Goal: Book appointment/travel/reservation

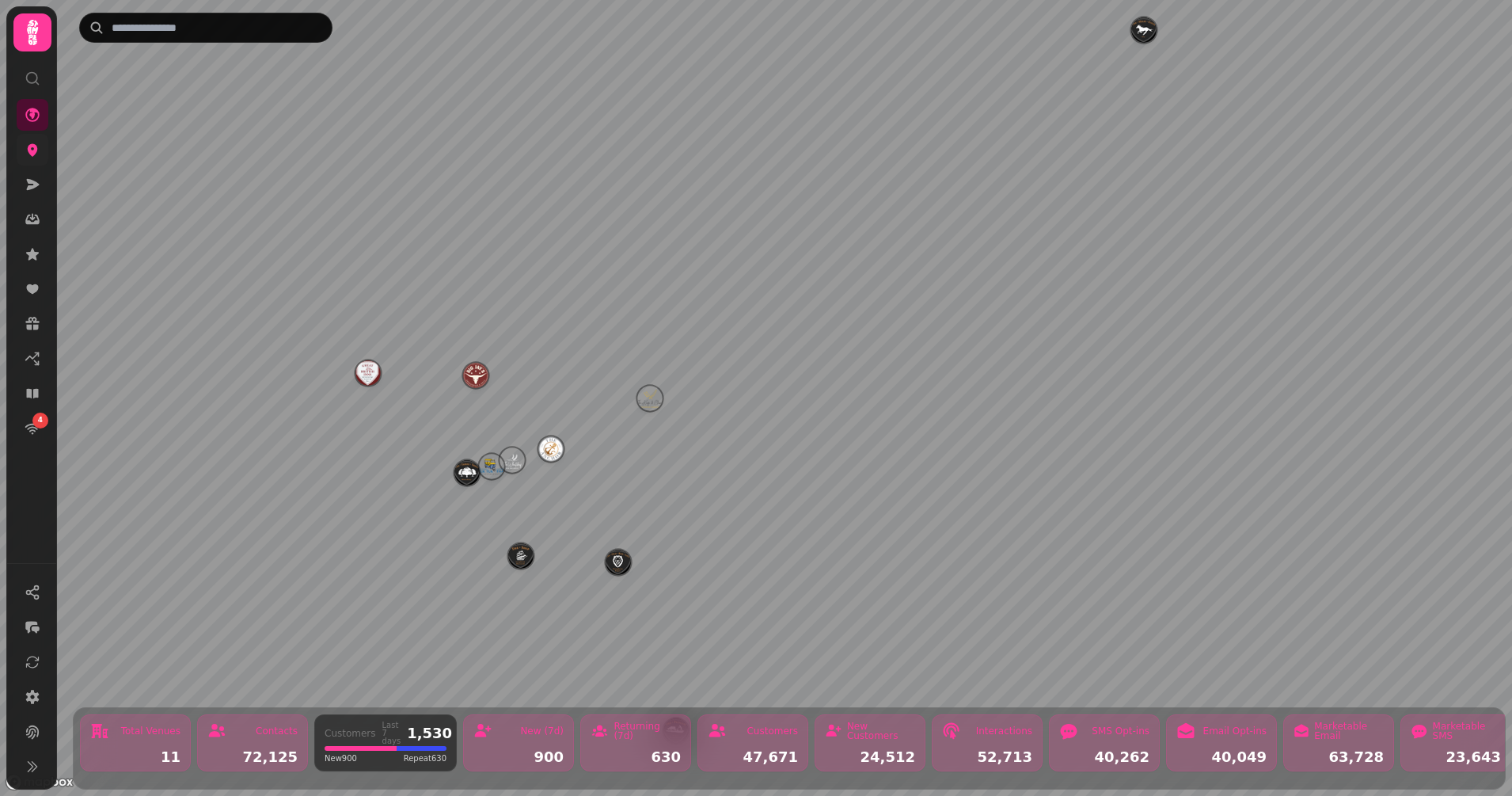
click at [38, 160] on link at bounding box center [32, 149] width 31 height 31
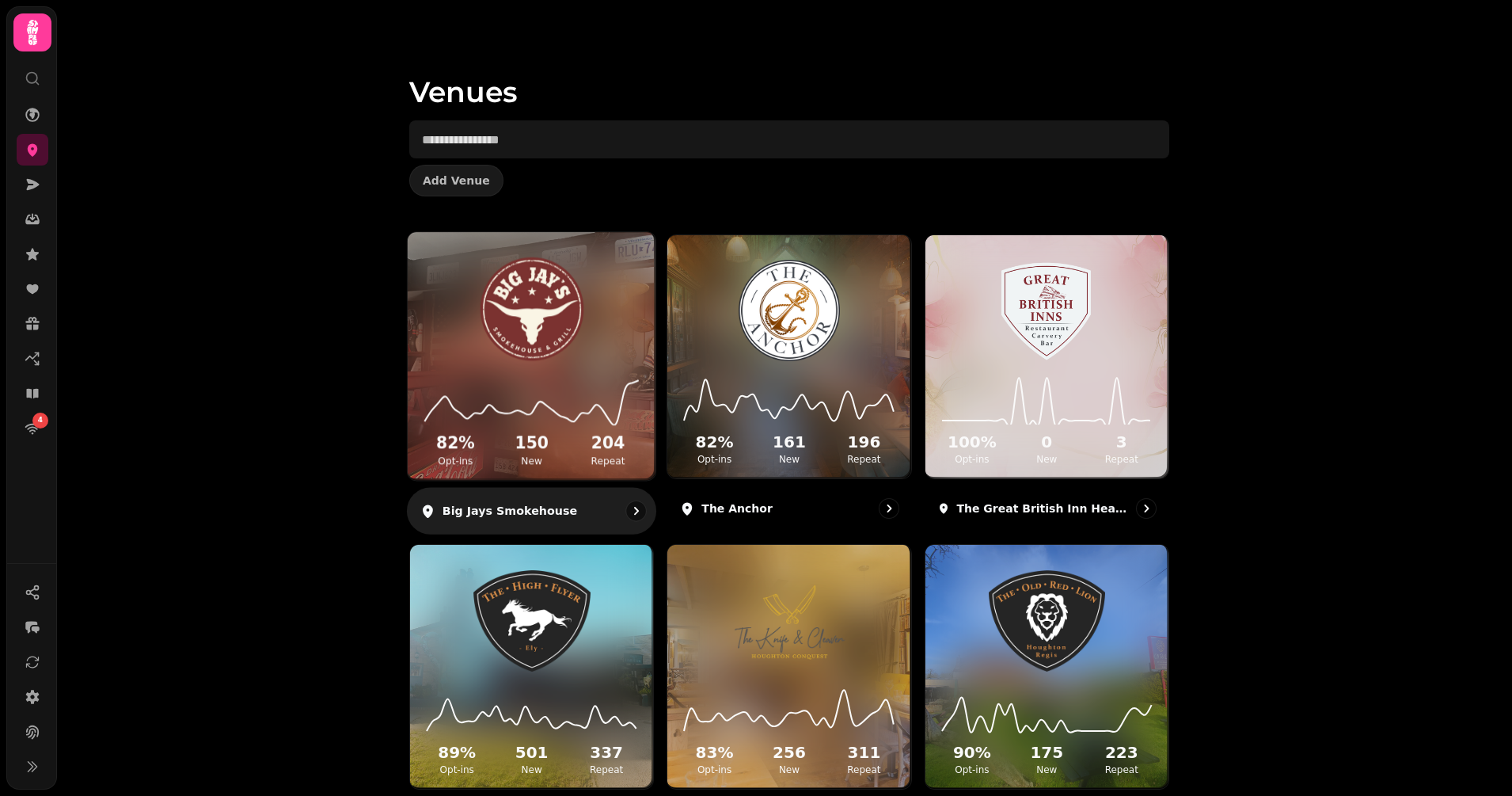
click at [521, 386] on icon at bounding box center [532, 400] width 223 height 52
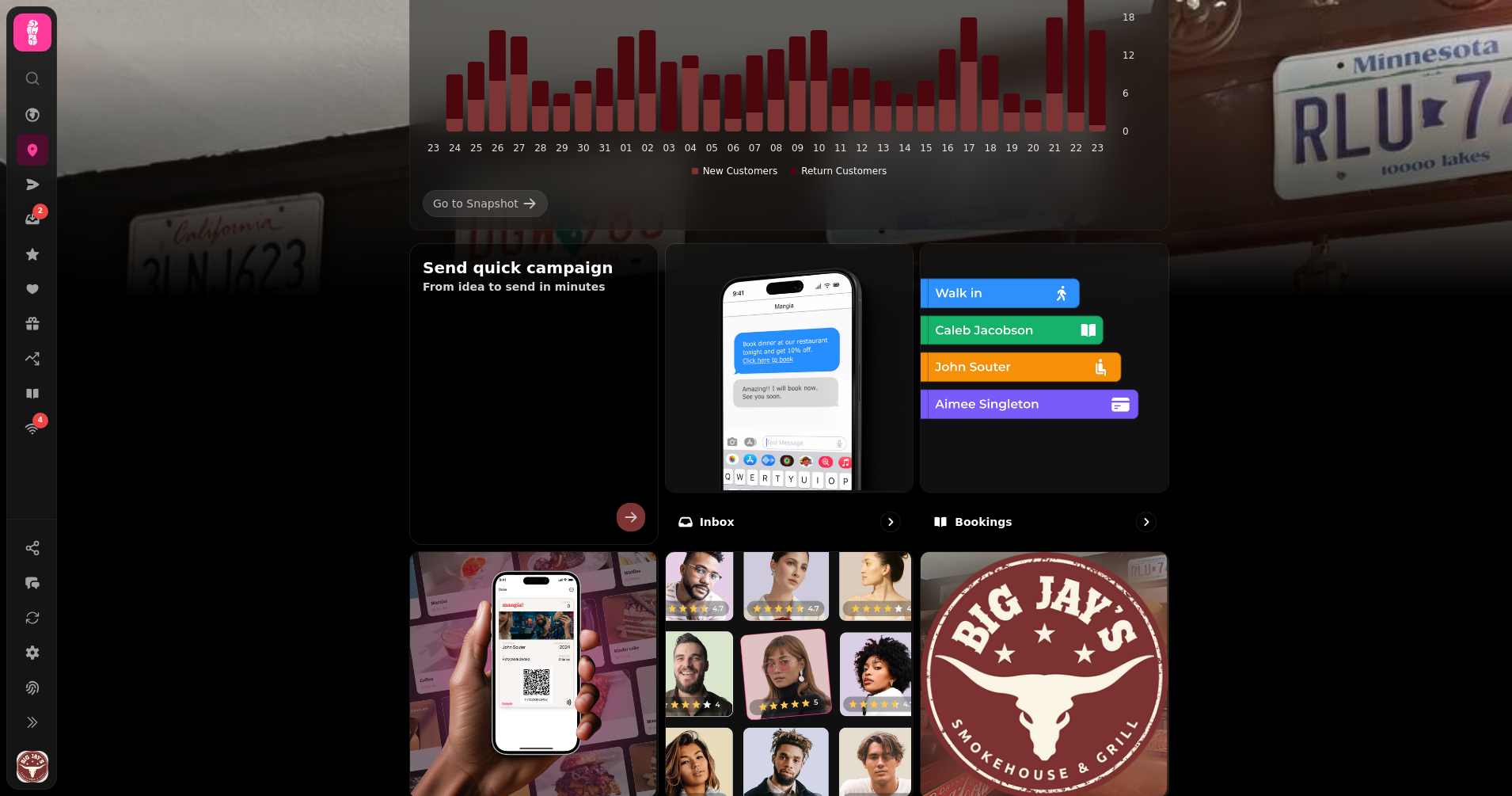
scroll to position [339, 0]
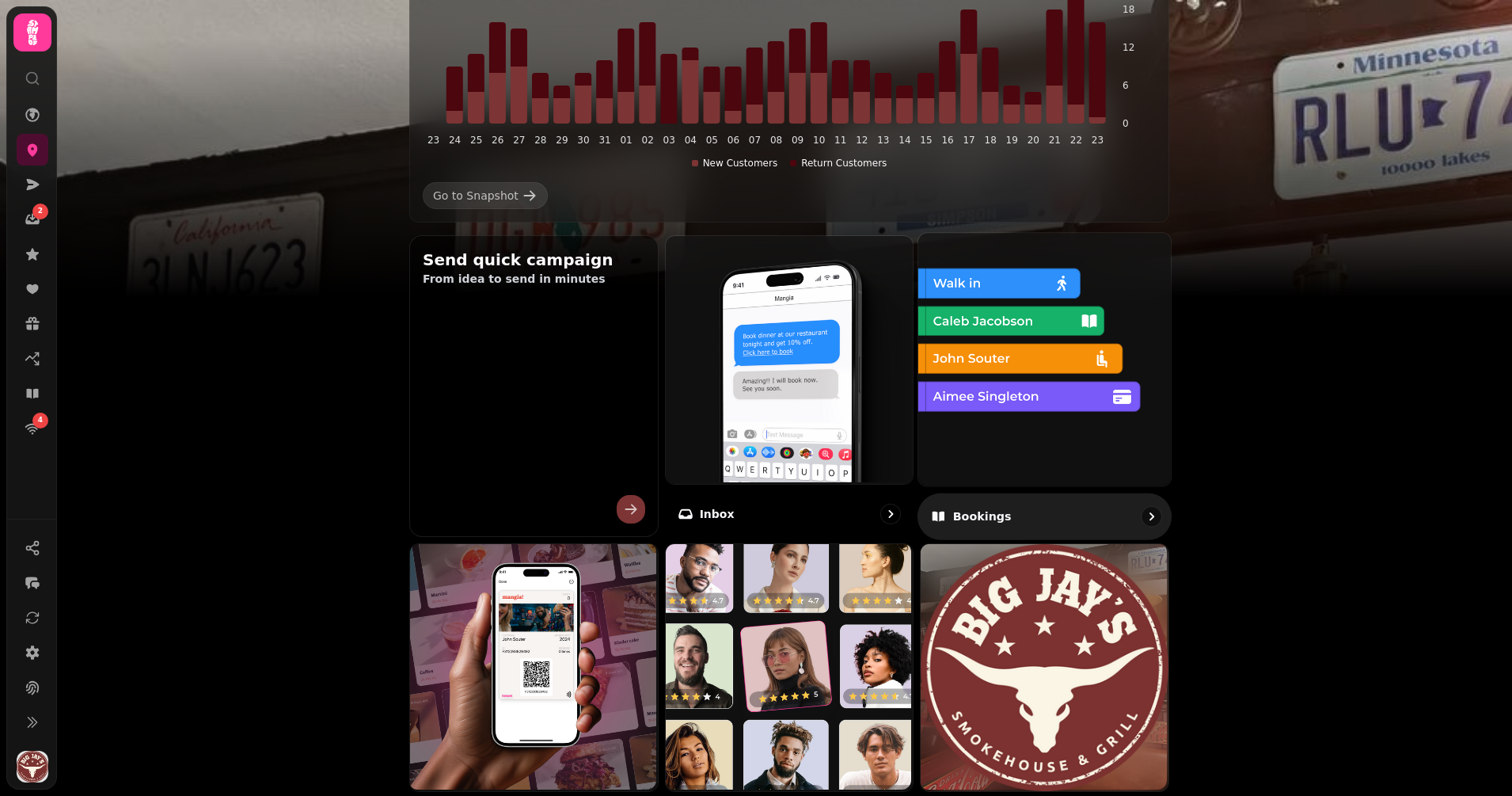
click at [1020, 362] on img at bounding box center [1042, 357] width 253 height 253
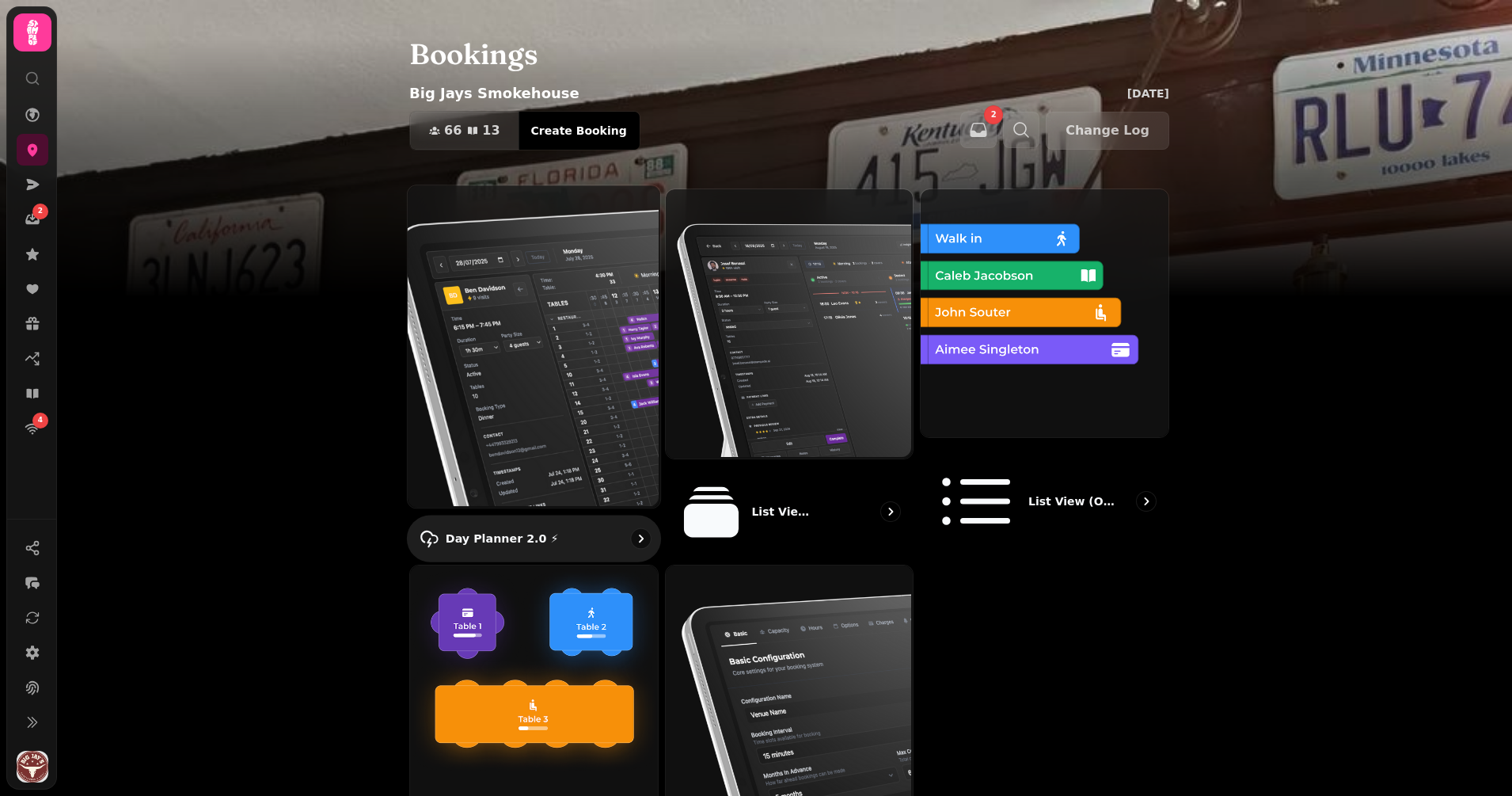
click at [612, 339] on img at bounding box center [532, 345] width 253 height 322
click at [624, 382] on img at bounding box center [532, 345] width 253 height 322
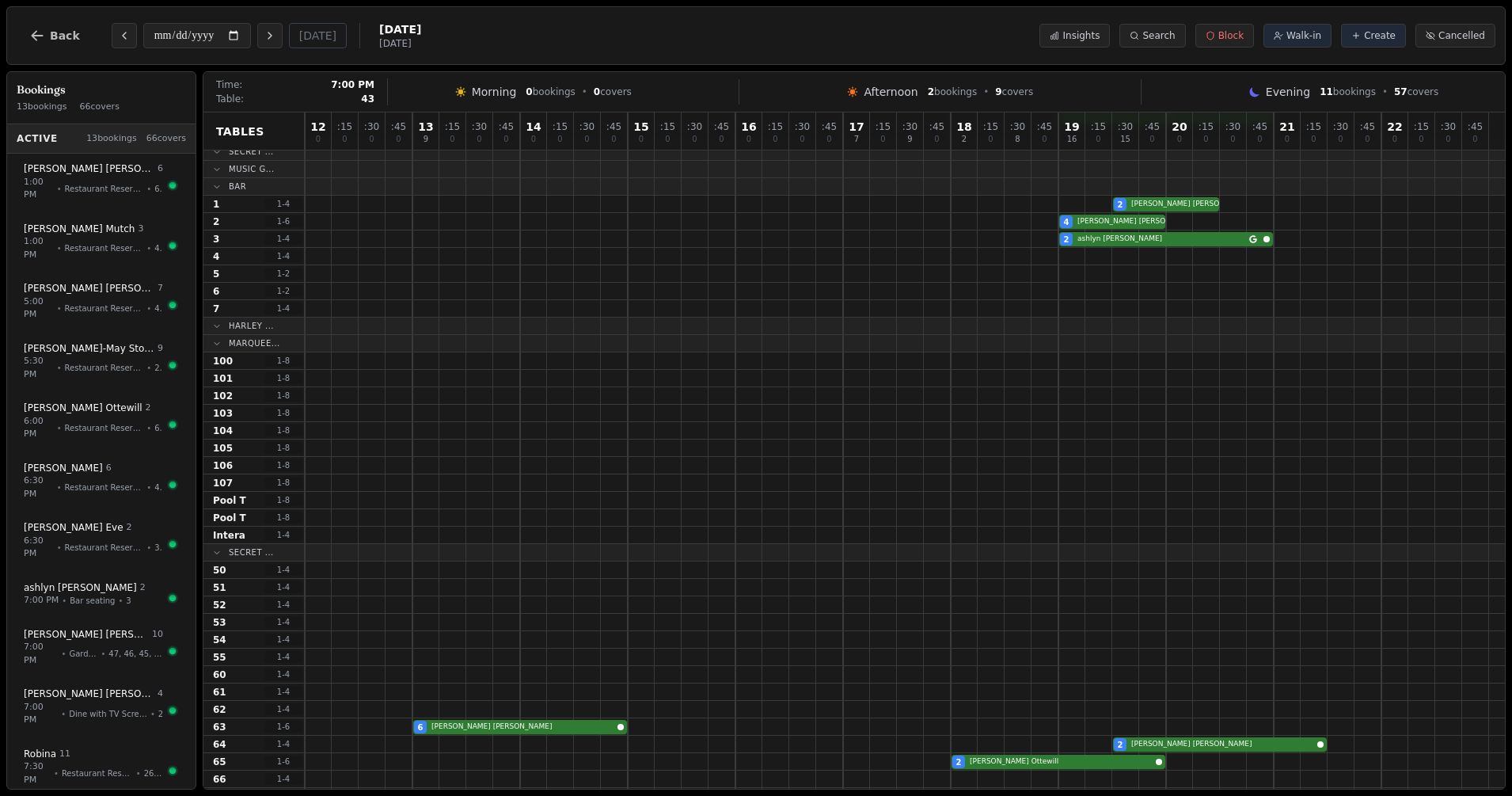
scroll to position [494, 0]
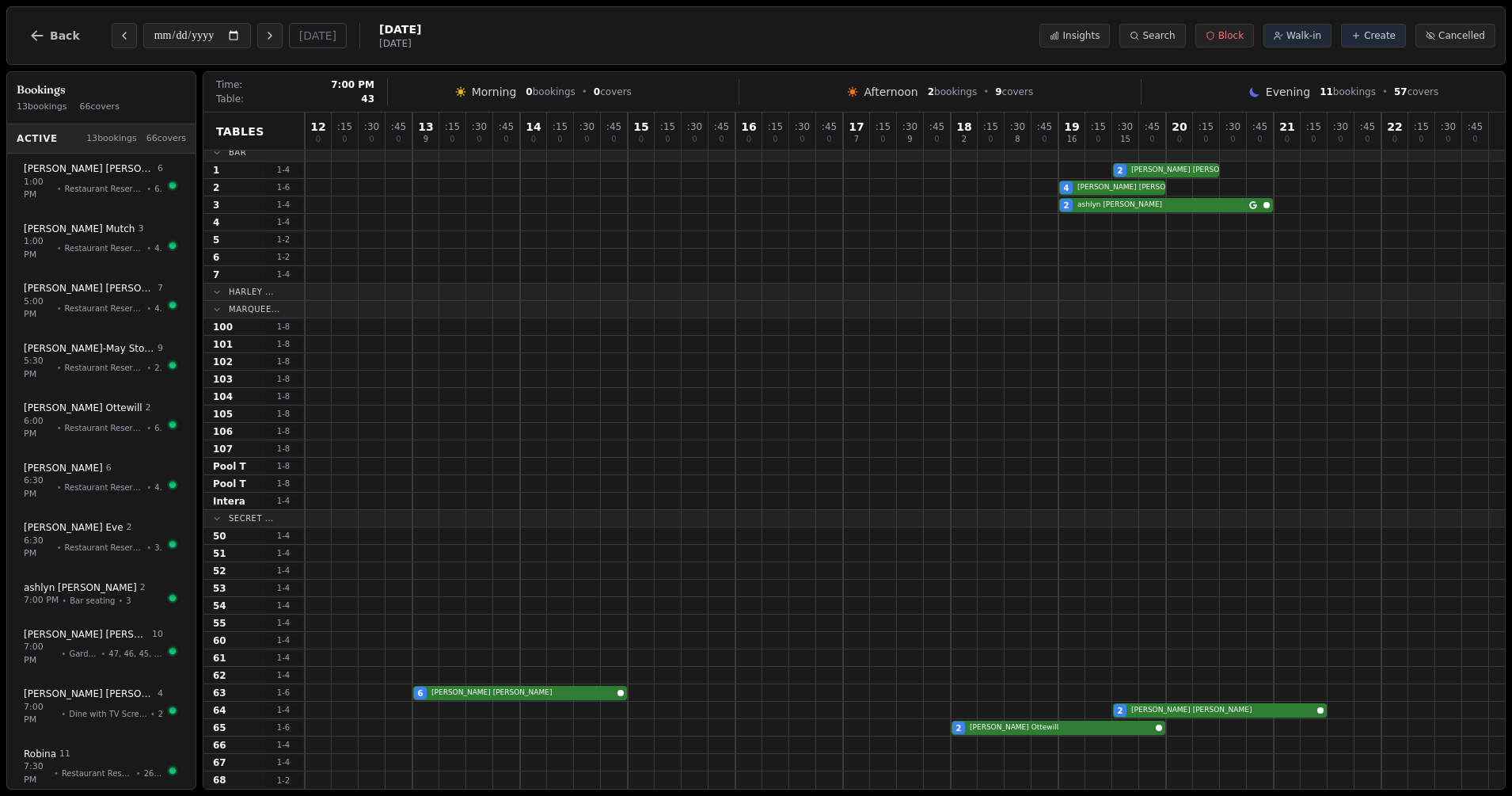
click at [1077, 518] on div at bounding box center [1071, 518] width 27 height 17
click at [959, 434] on div at bounding box center [963, 431] width 27 height 17
select select "****"
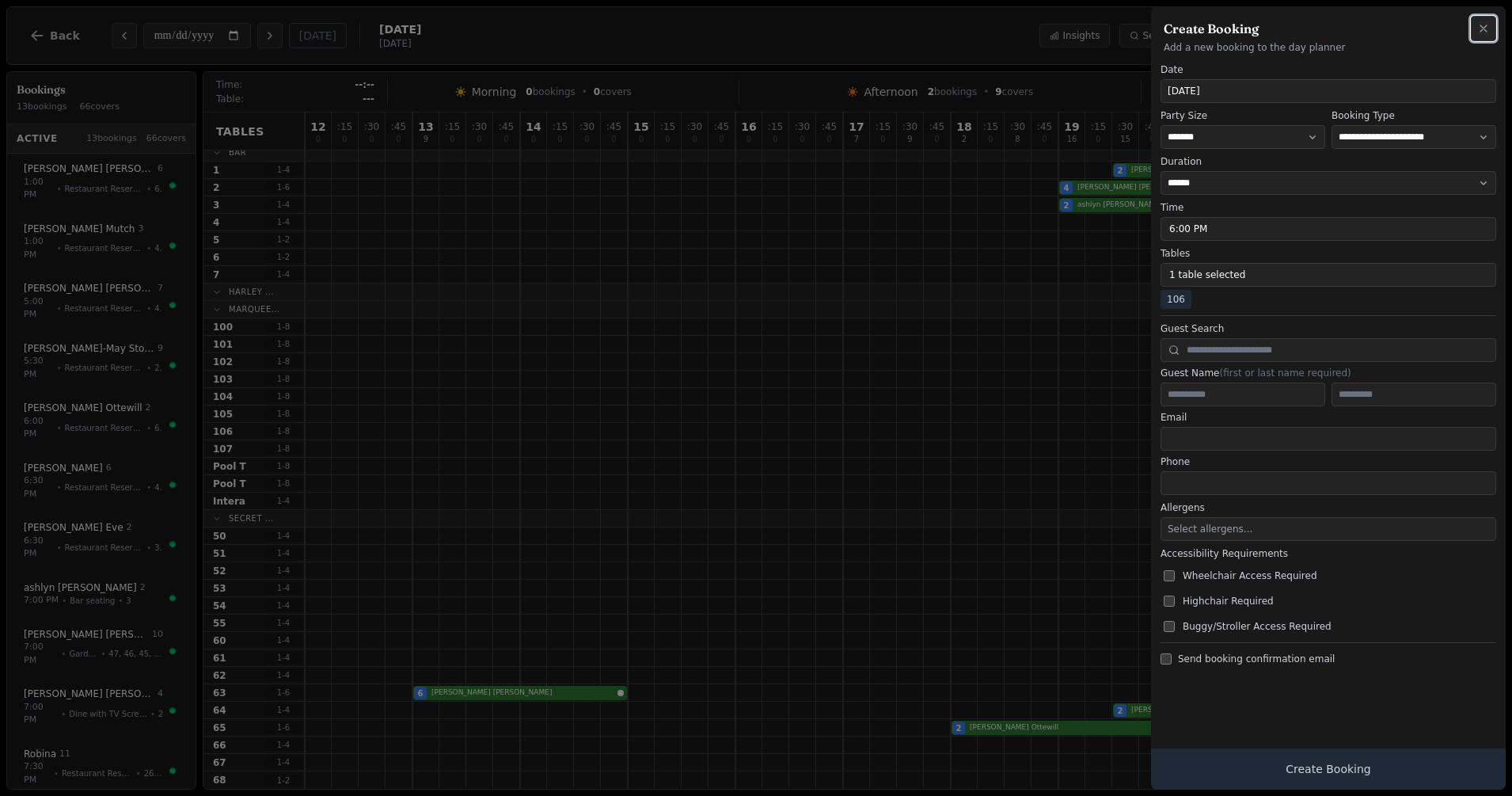
click at [1489, 30] on icon "button" at bounding box center [1483, 28] width 13 height 13
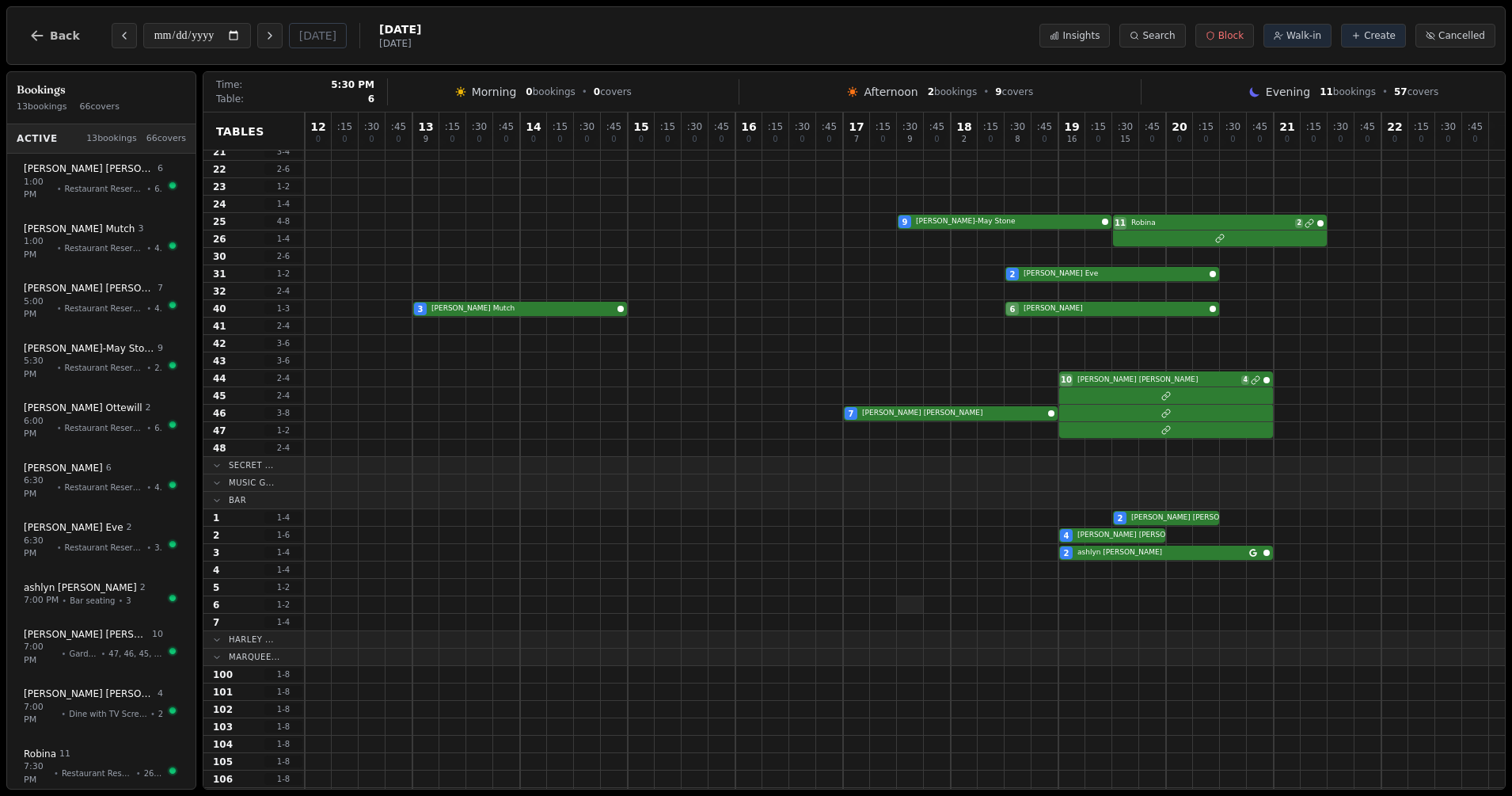
scroll to position [0, 0]
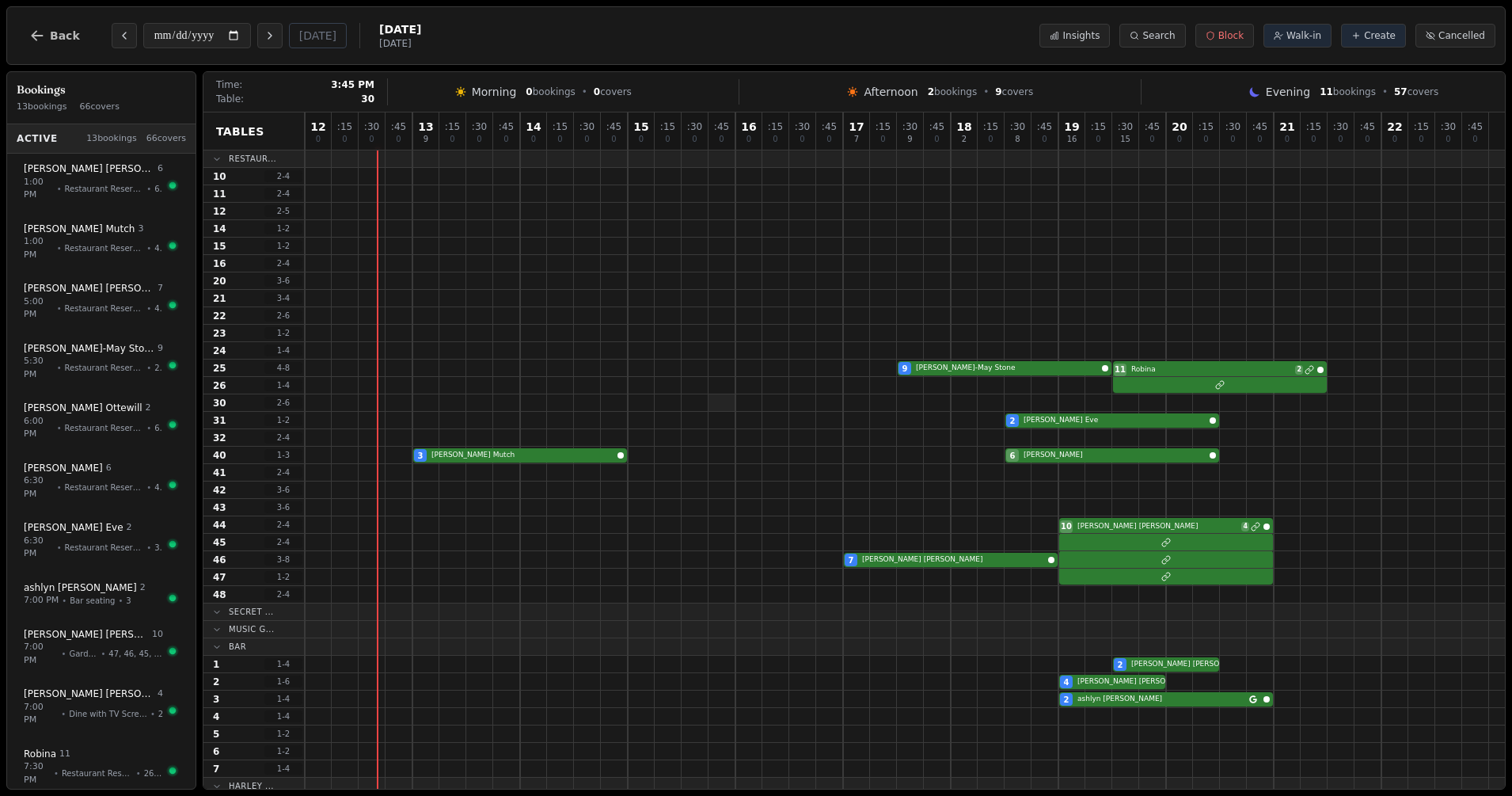
scroll to position [44, 0]
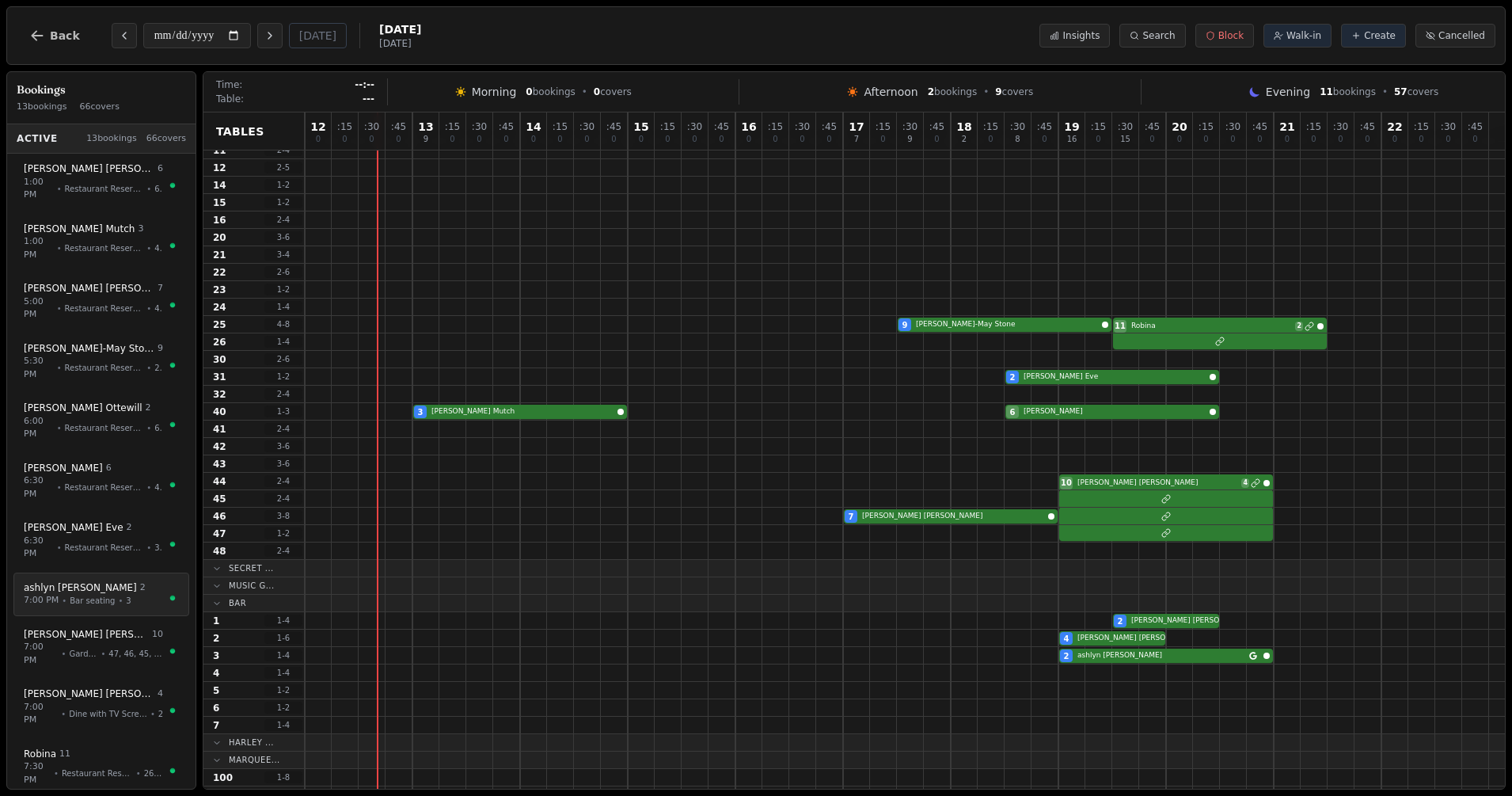
click at [126, 595] on span "3" at bounding box center [128, 601] width 5 height 12
select select "****"
select select "*"
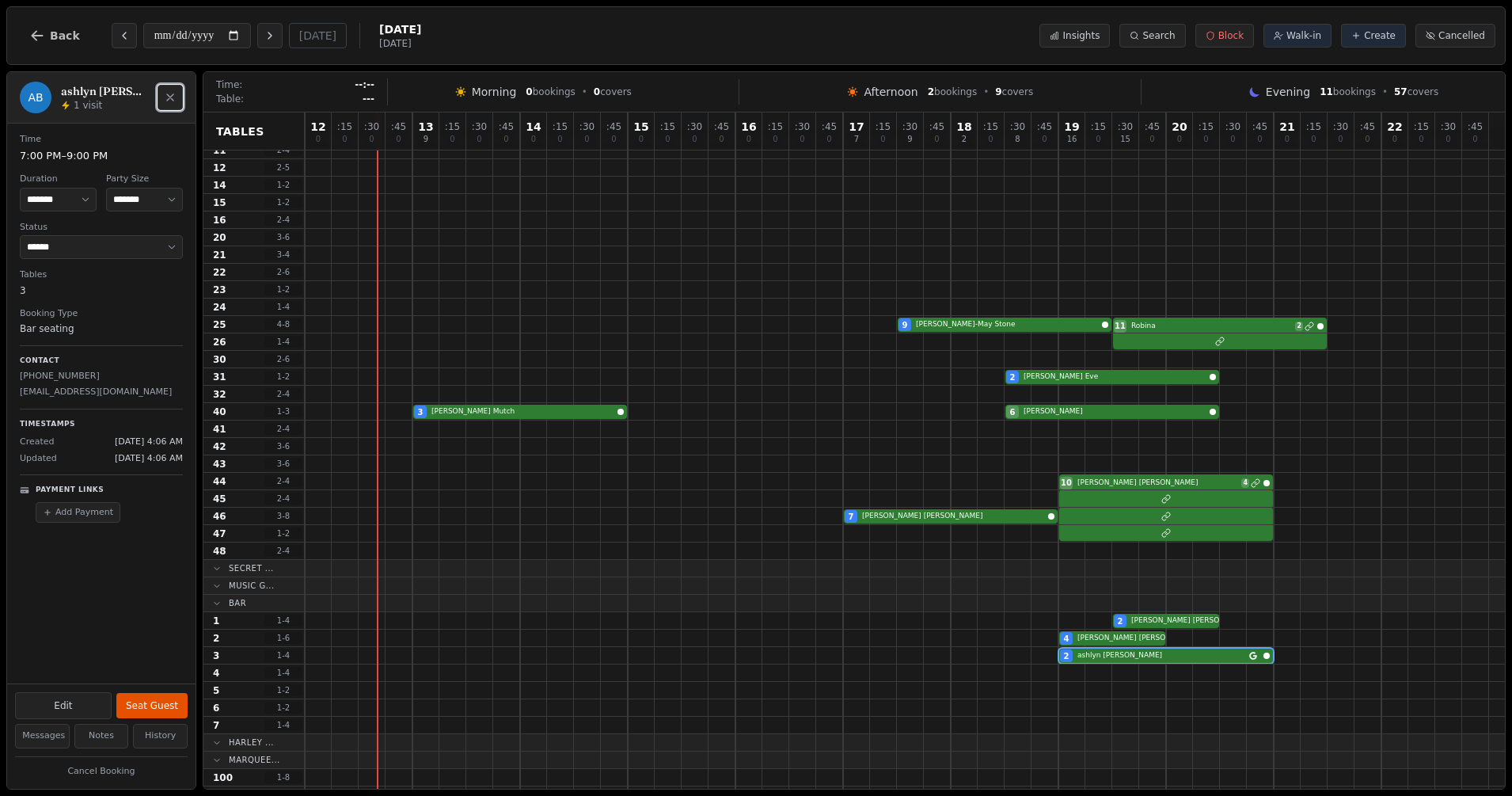
click at [170, 97] on icon "Close" at bounding box center [170, 98] width 13 height 13
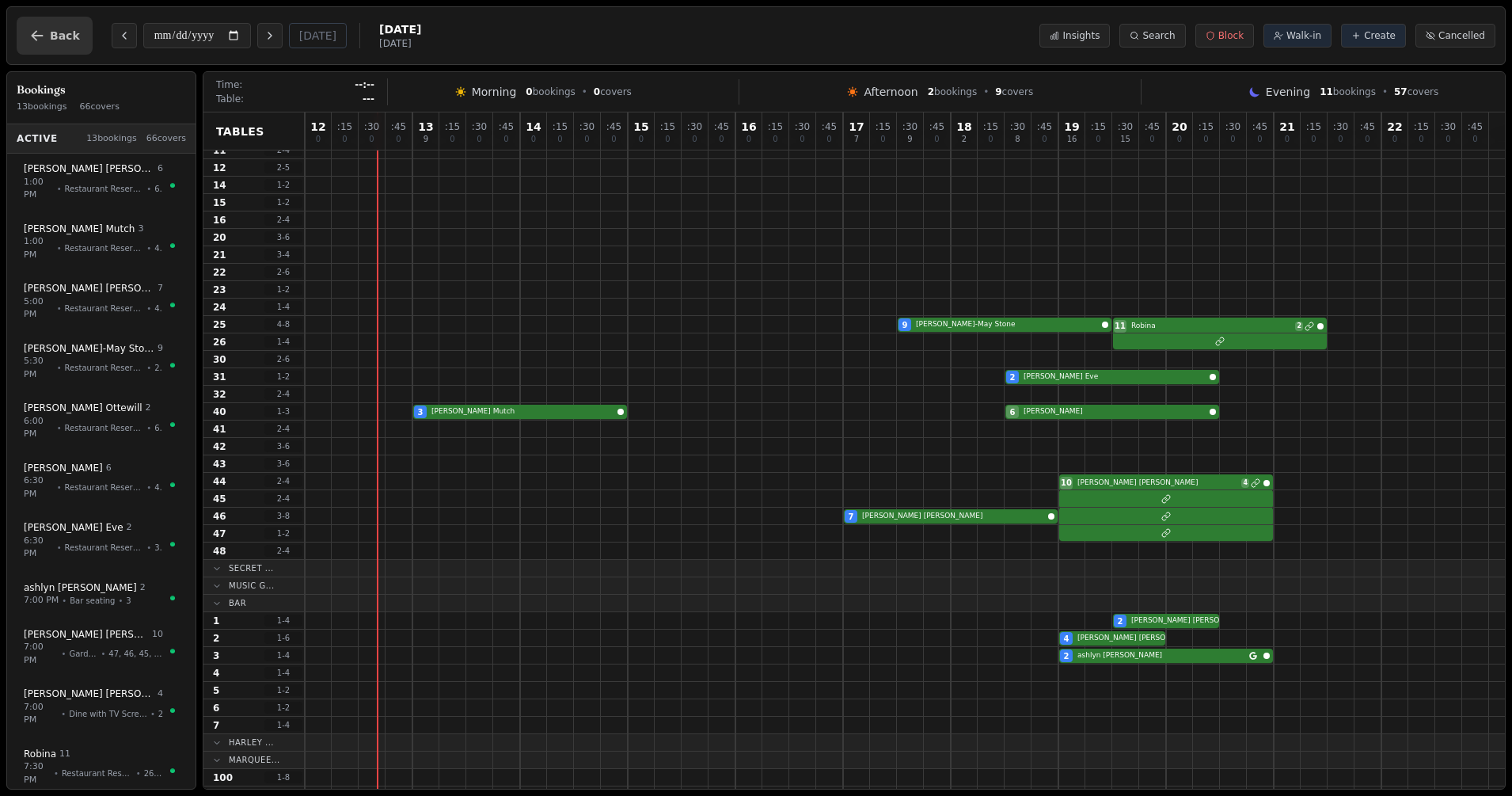
click at [52, 23] on button "Back" at bounding box center [55, 36] width 76 height 38
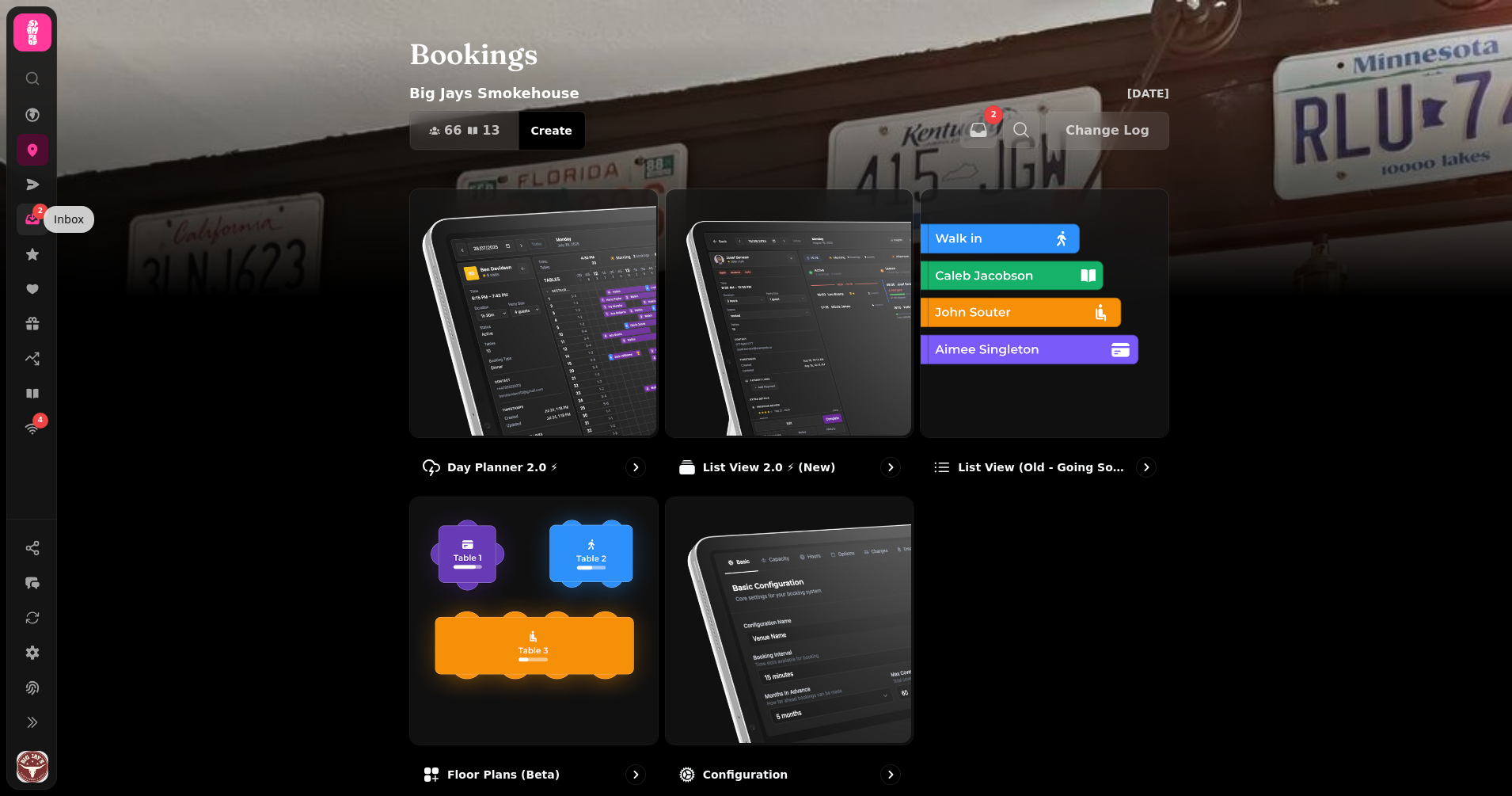
click at [33, 221] on icon at bounding box center [32, 220] width 16 height 16
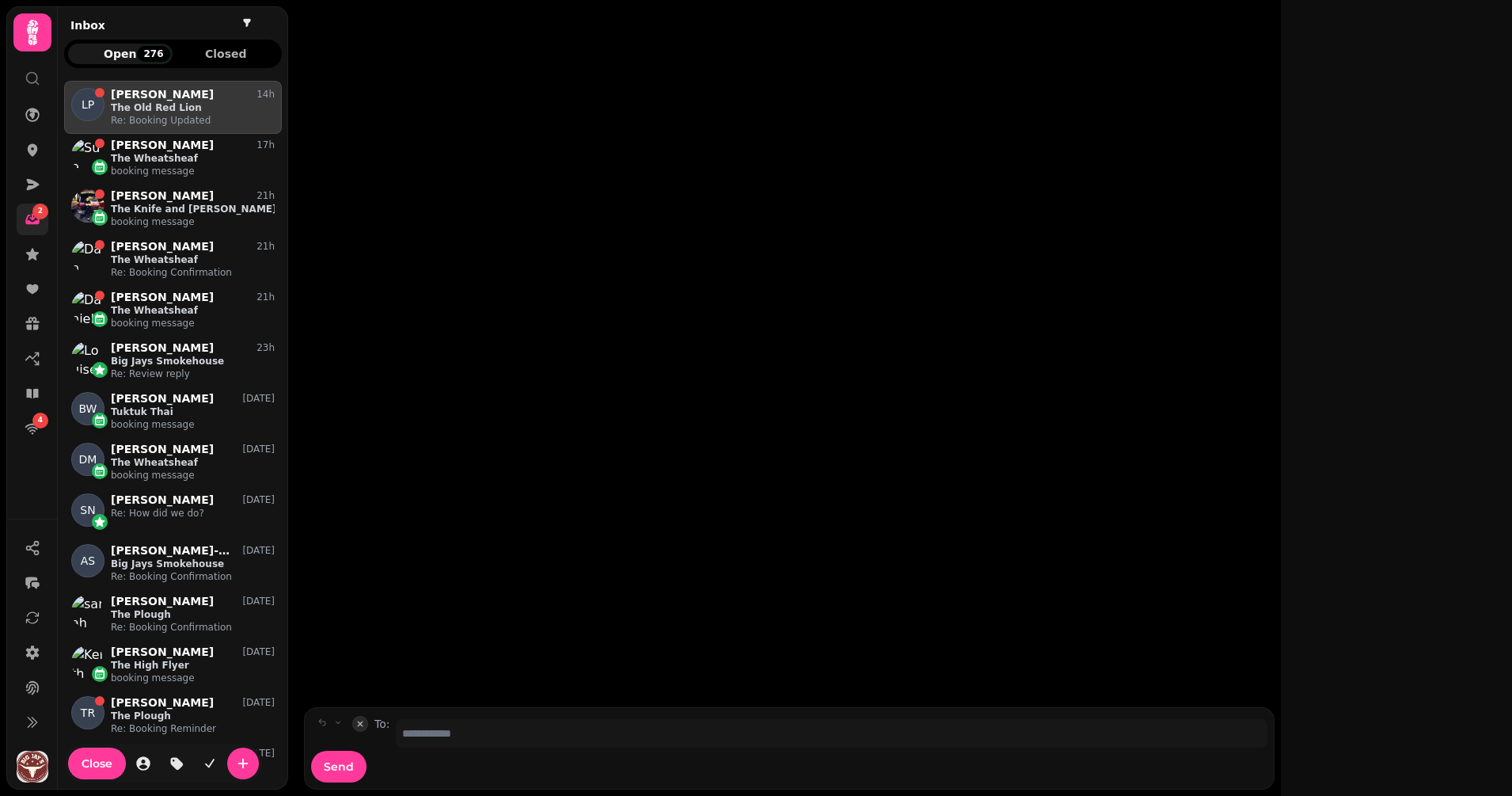
scroll to position [687, 203]
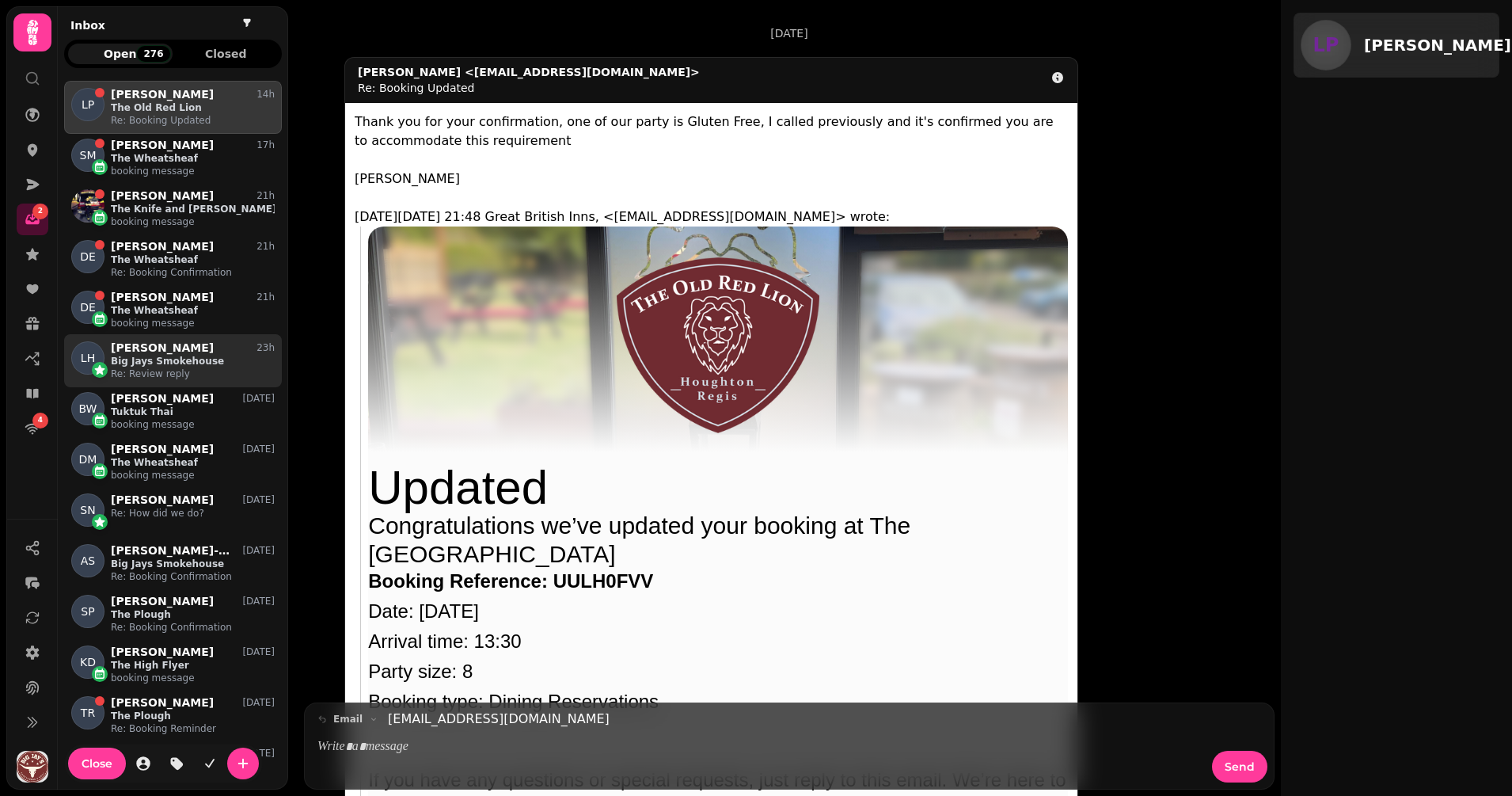
click at [172, 359] on p "Big Jays Smokehouse" at bounding box center [192, 361] width 164 height 13
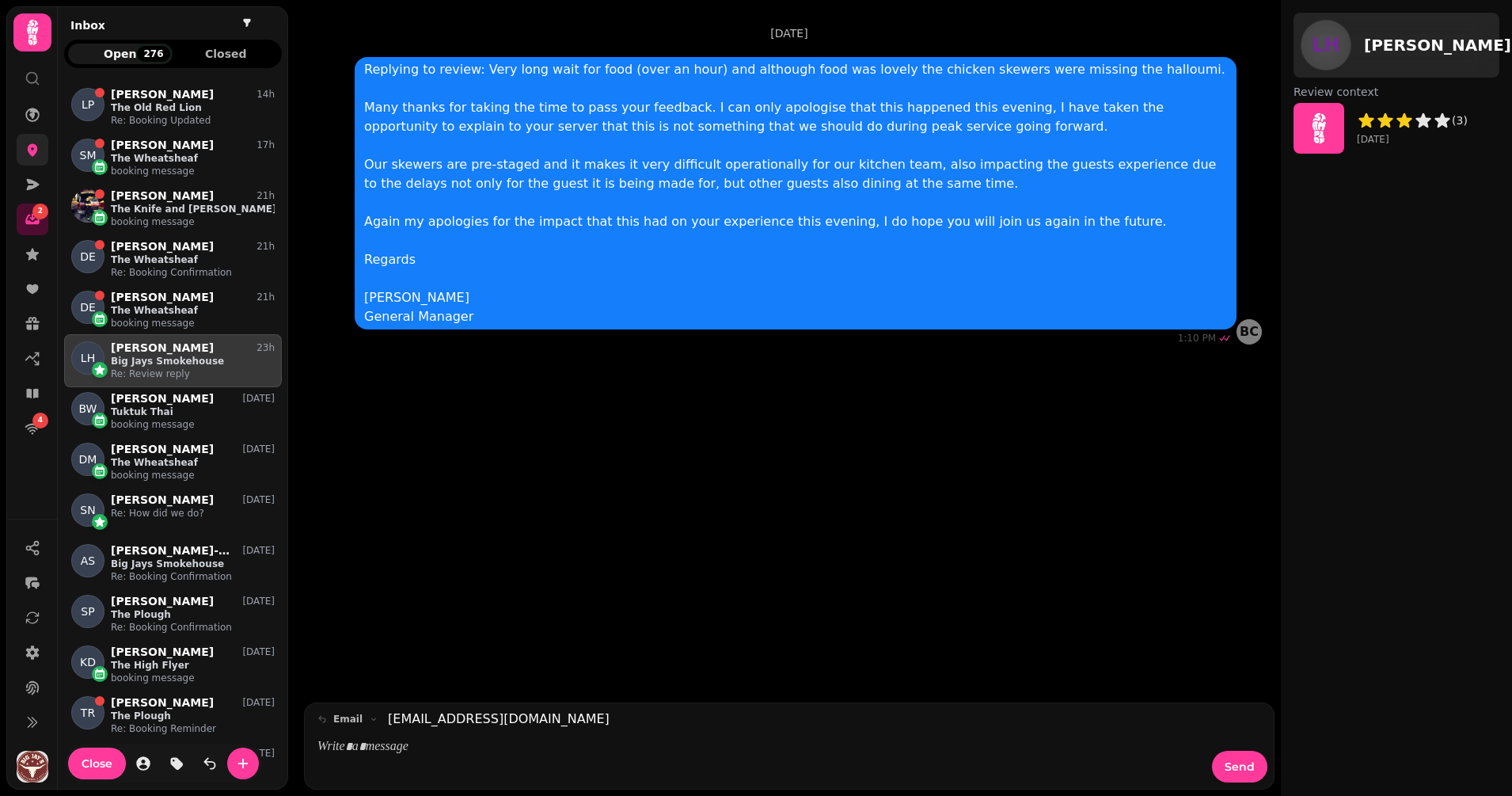
click at [32, 153] on icon at bounding box center [32, 151] width 10 height 13
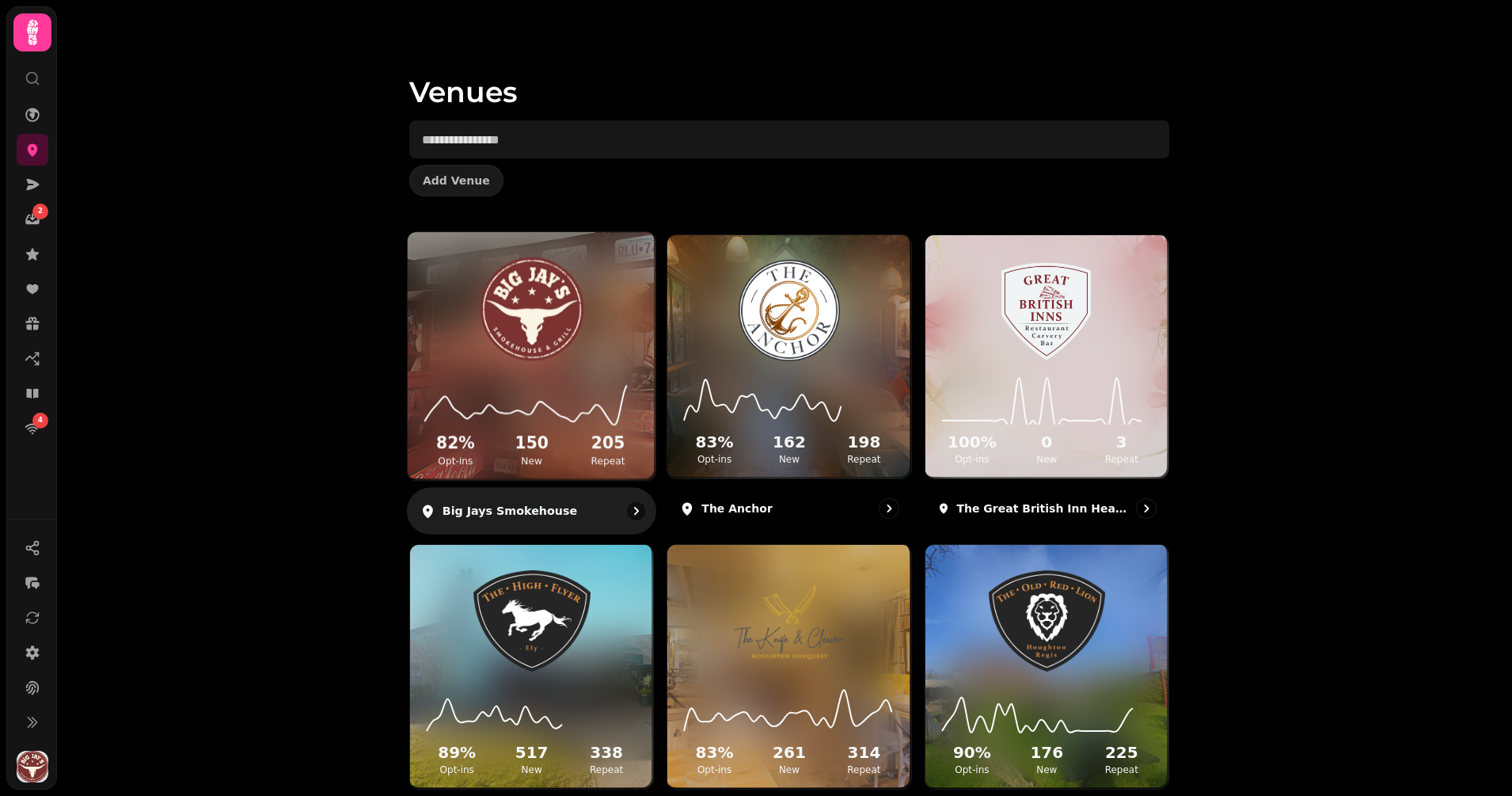
click at [498, 333] on img at bounding box center [531, 309] width 186 height 104
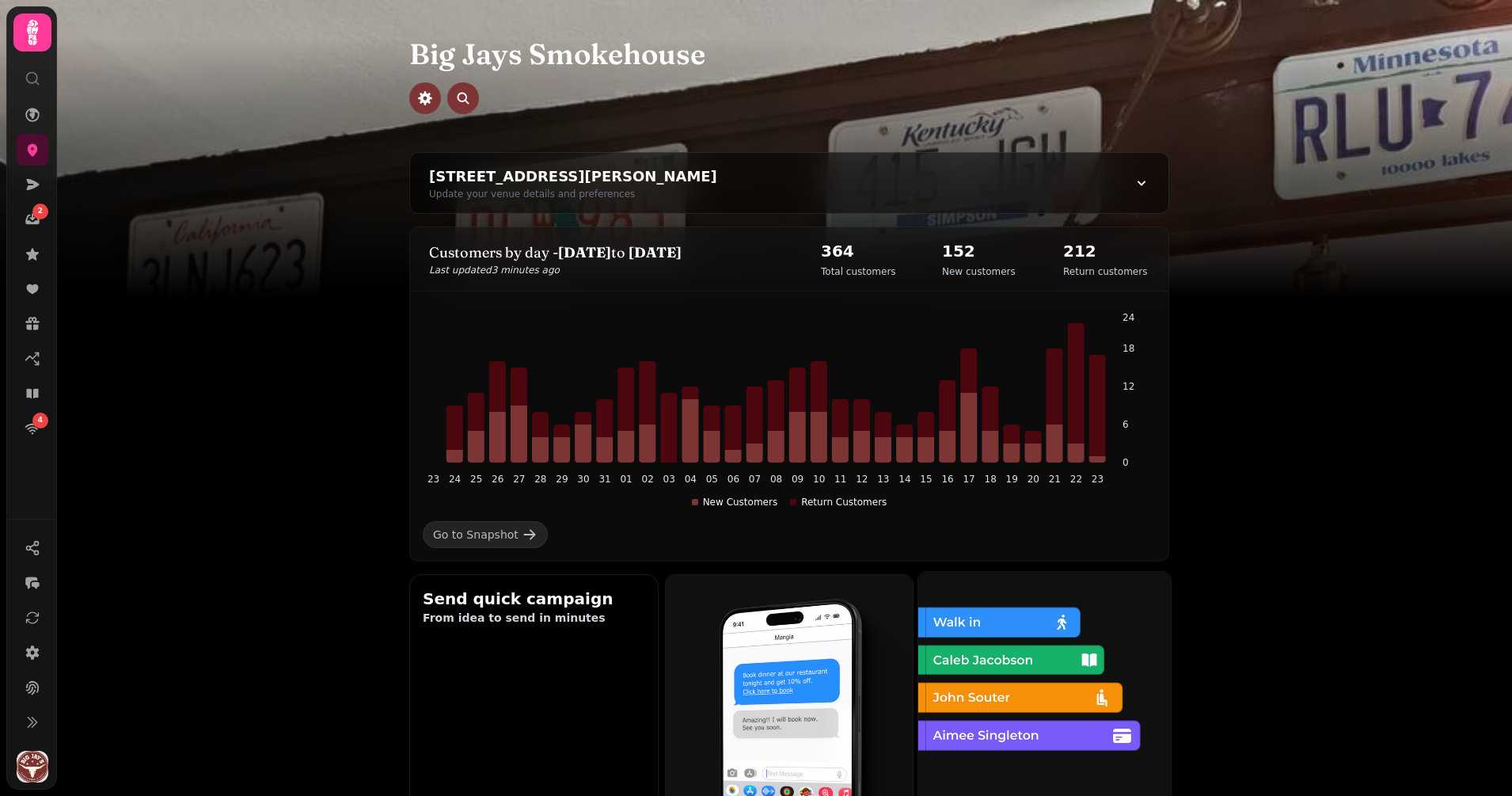
click at [1002, 642] on img at bounding box center [1042, 696] width 253 height 253
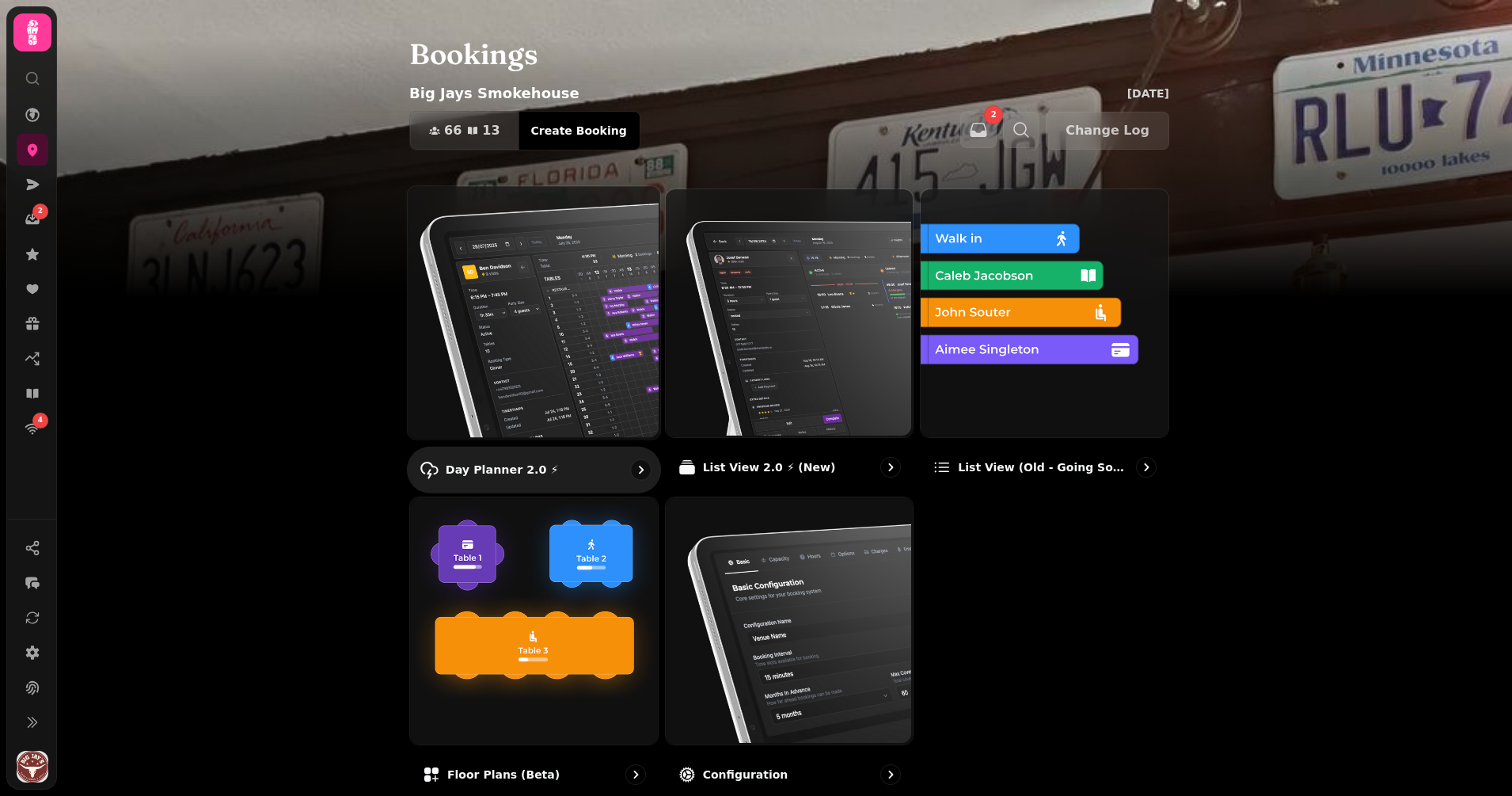
click at [507, 323] on img at bounding box center [532, 311] width 253 height 253
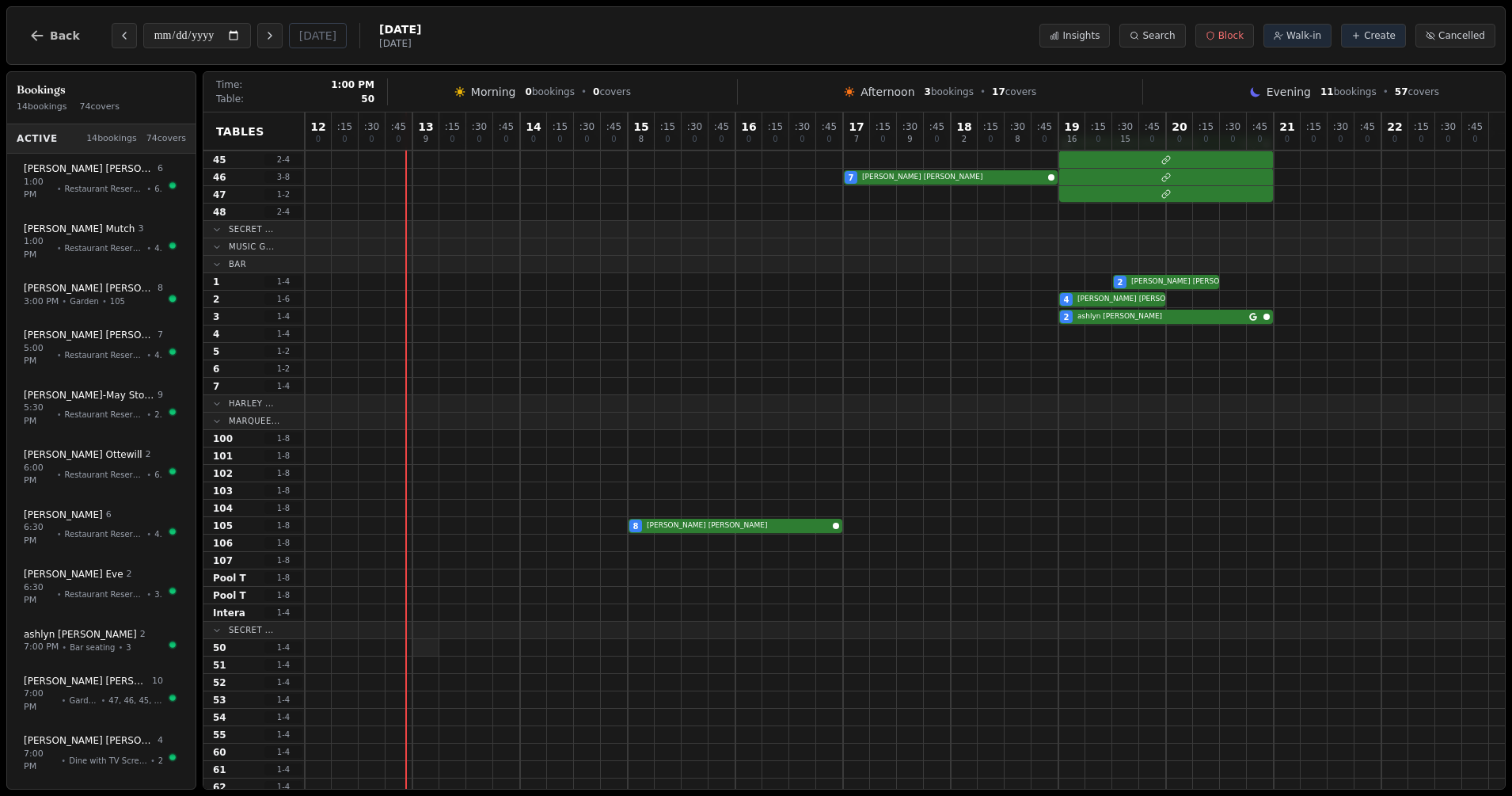
scroll to position [494, 0]
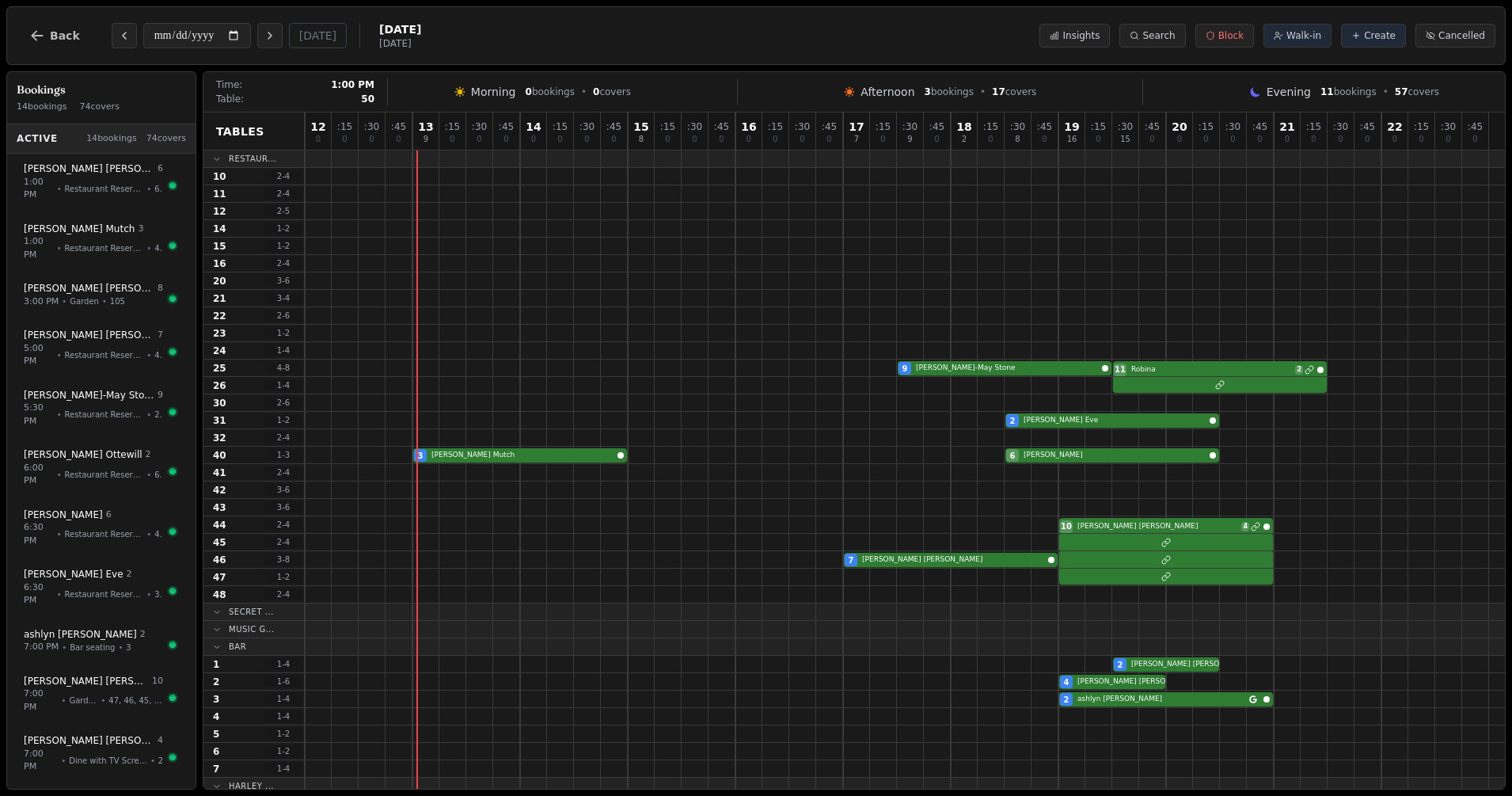
scroll to position [494, 0]
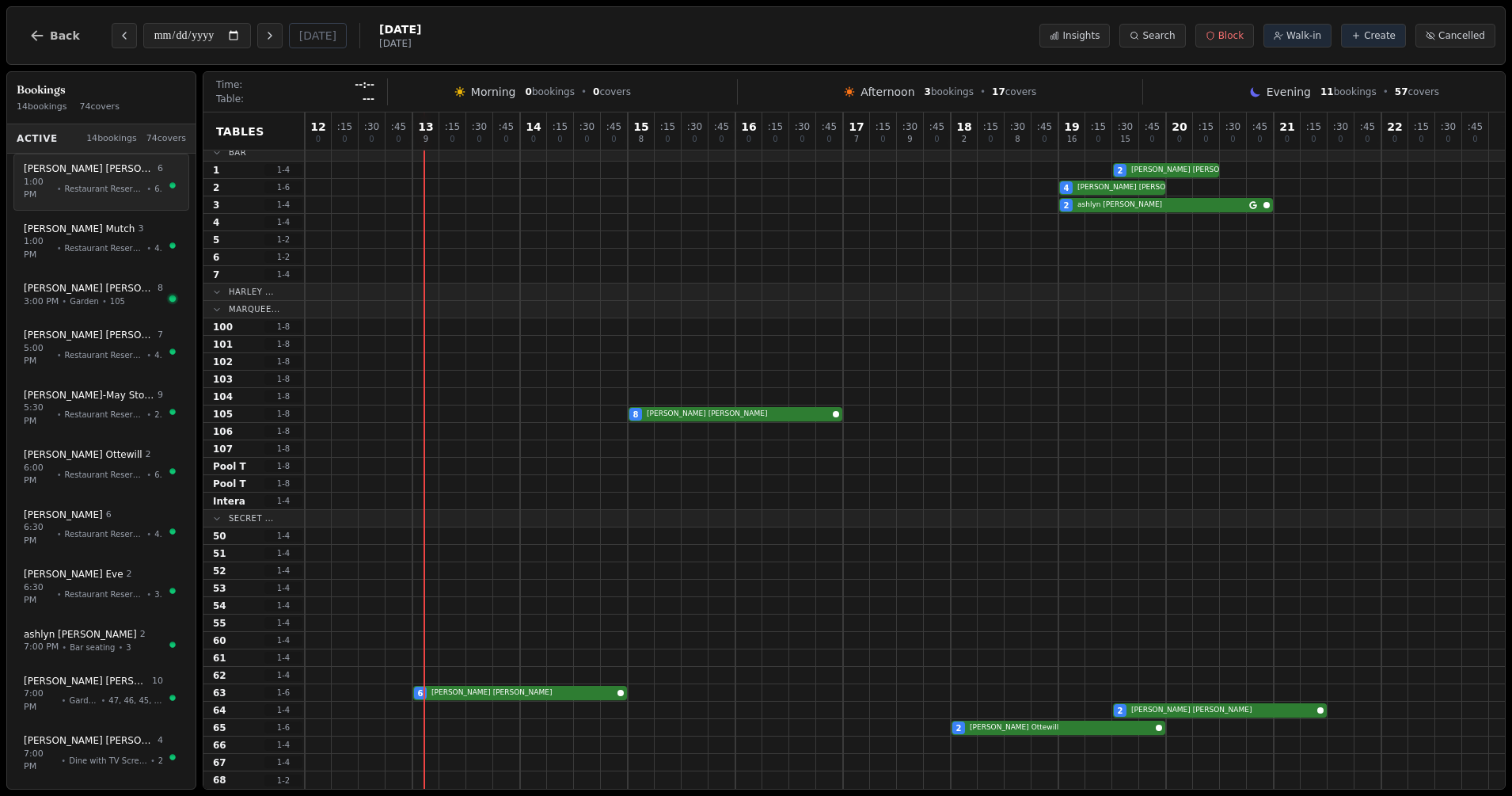
click at [110, 183] on span "Restaurant Reservation" at bounding box center [104, 189] width 79 height 12
select select "****"
select select "*"
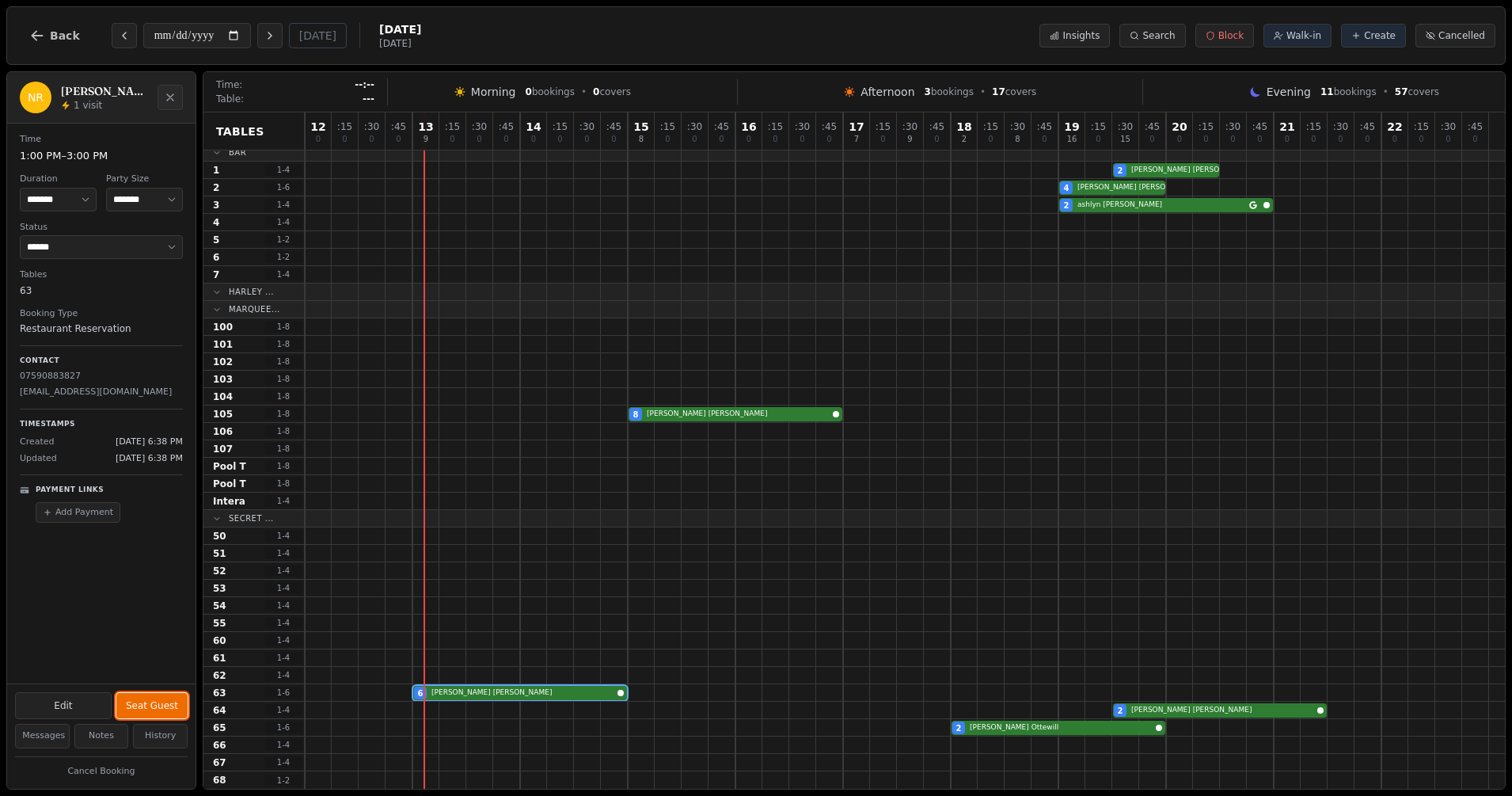
click at [175, 709] on button "Seat Guest" at bounding box center [152, 705] width 71 height 25
select select "******"
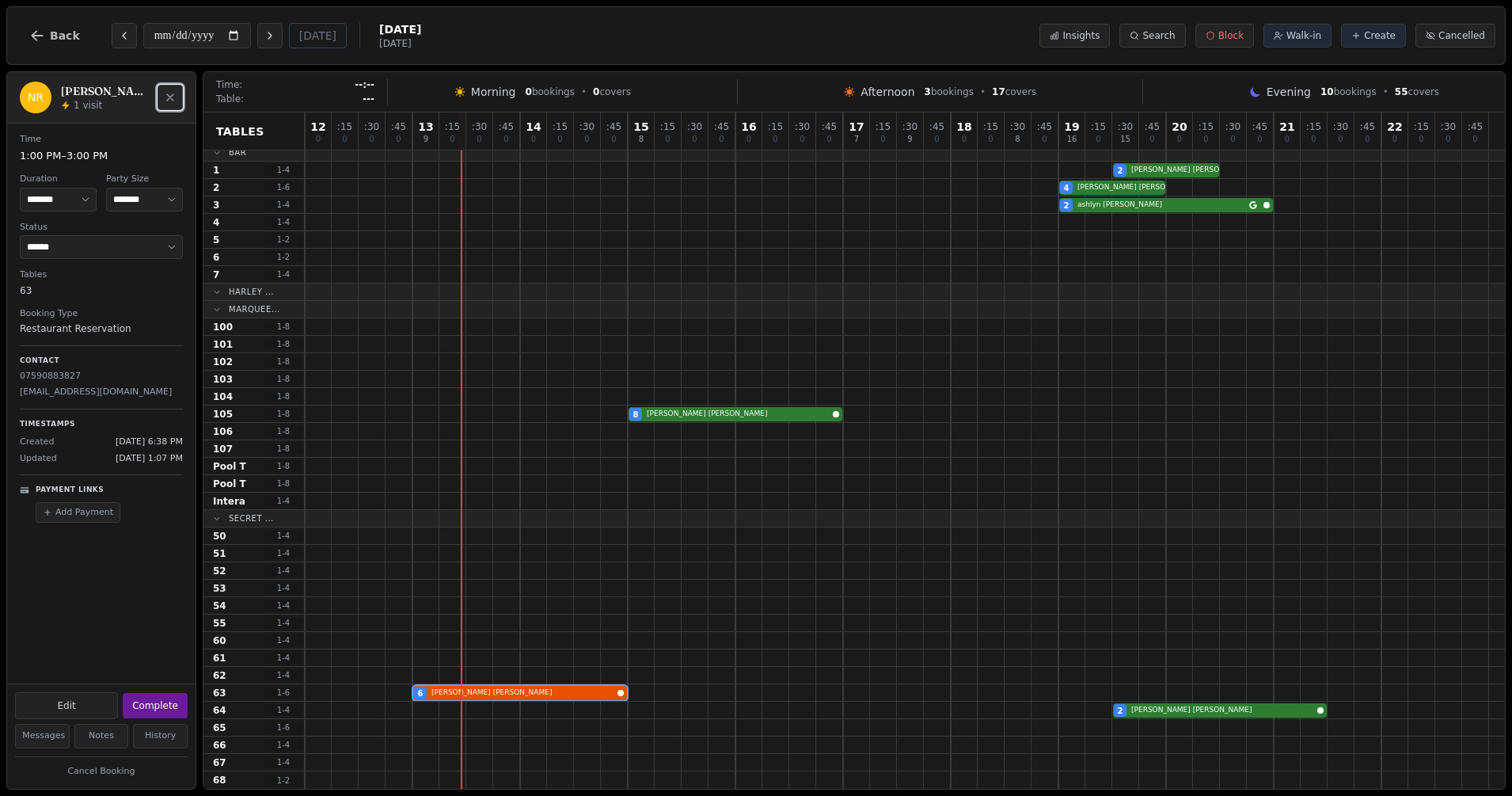
click at [178, 98] on button "Close" at bounding box center [169, 97] width 25 height 25
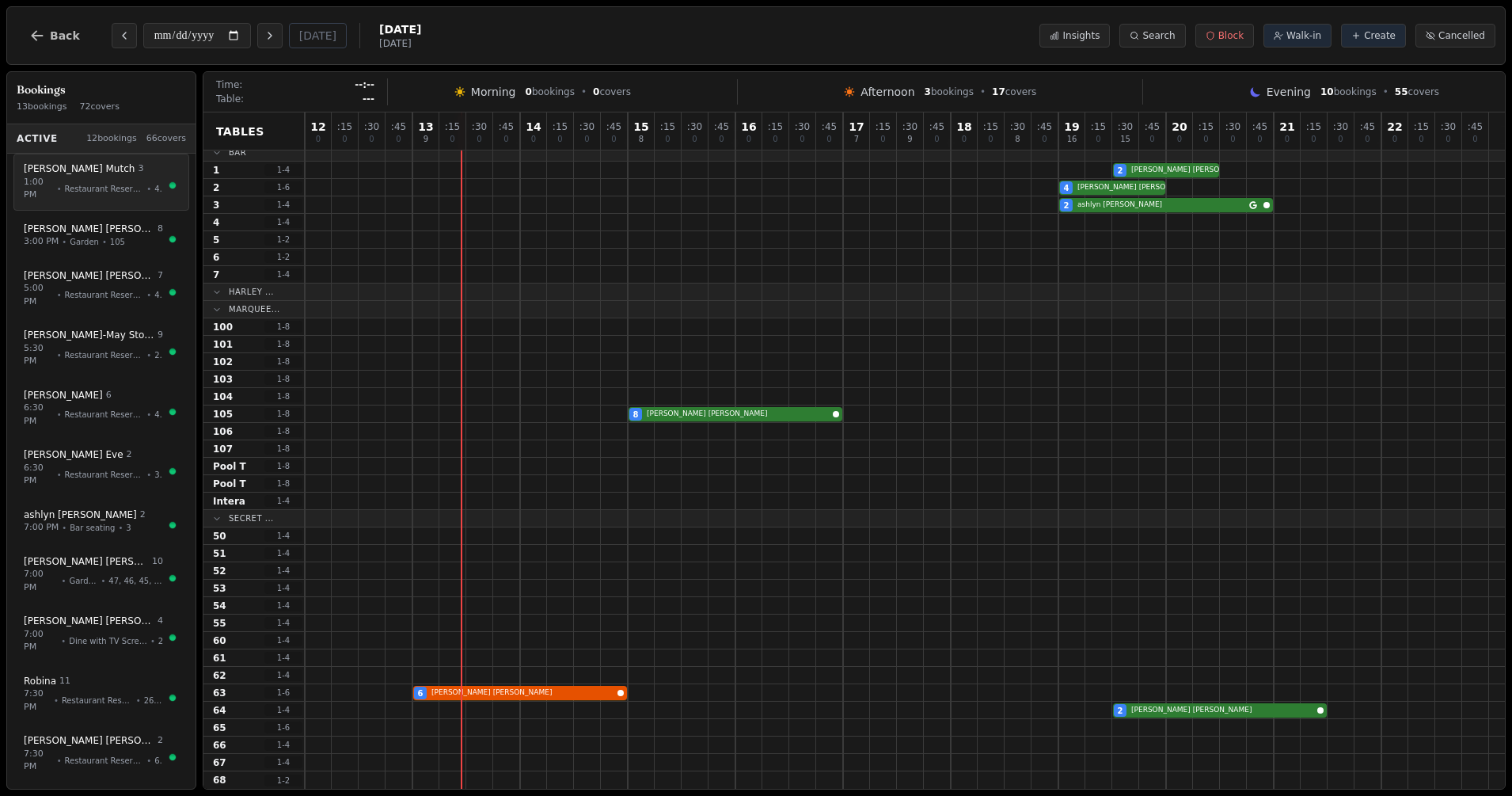
click at [86, 187] on span "Restaurant Reservation" at bounding box center [104, 189] width 79 height 12
select select "****"
select select "*"
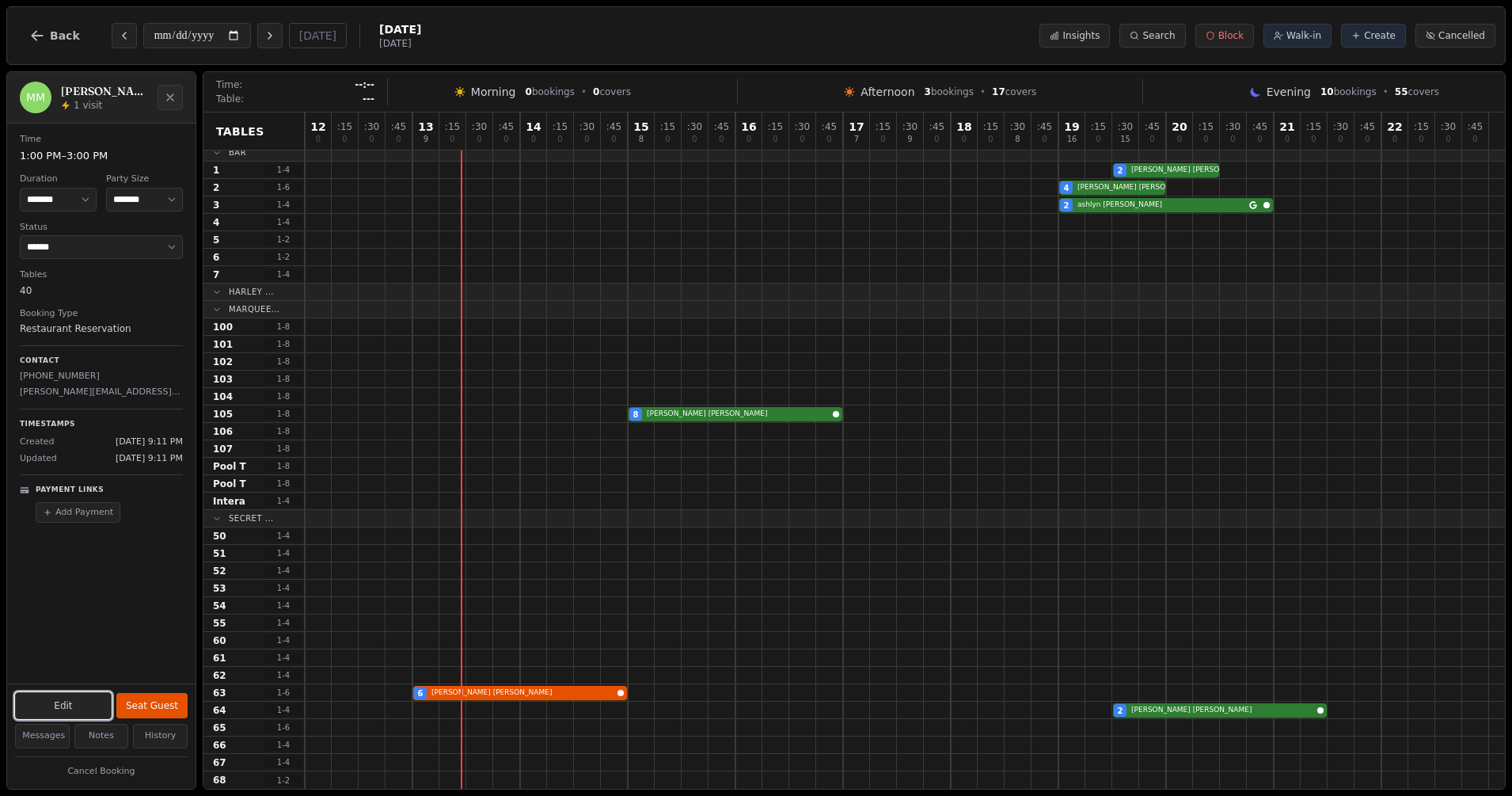
click at [78, 699] on button "Edit" at bounding box center [64, 705] width 97 height 27
select select "*"
select select "****"
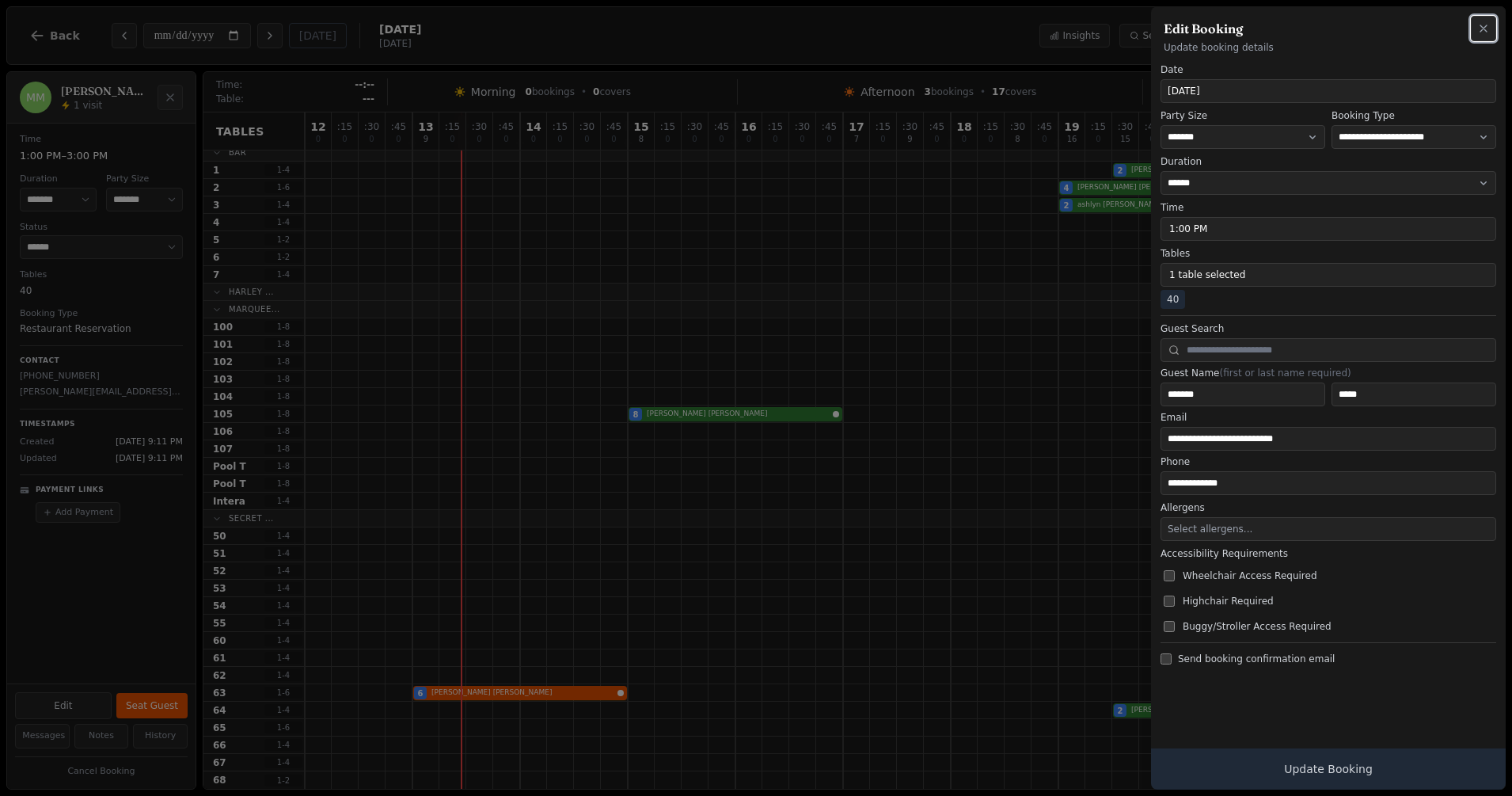
click at [1483, 29] on icon "button" at bounding box center [1483, 28] width 13 height 13
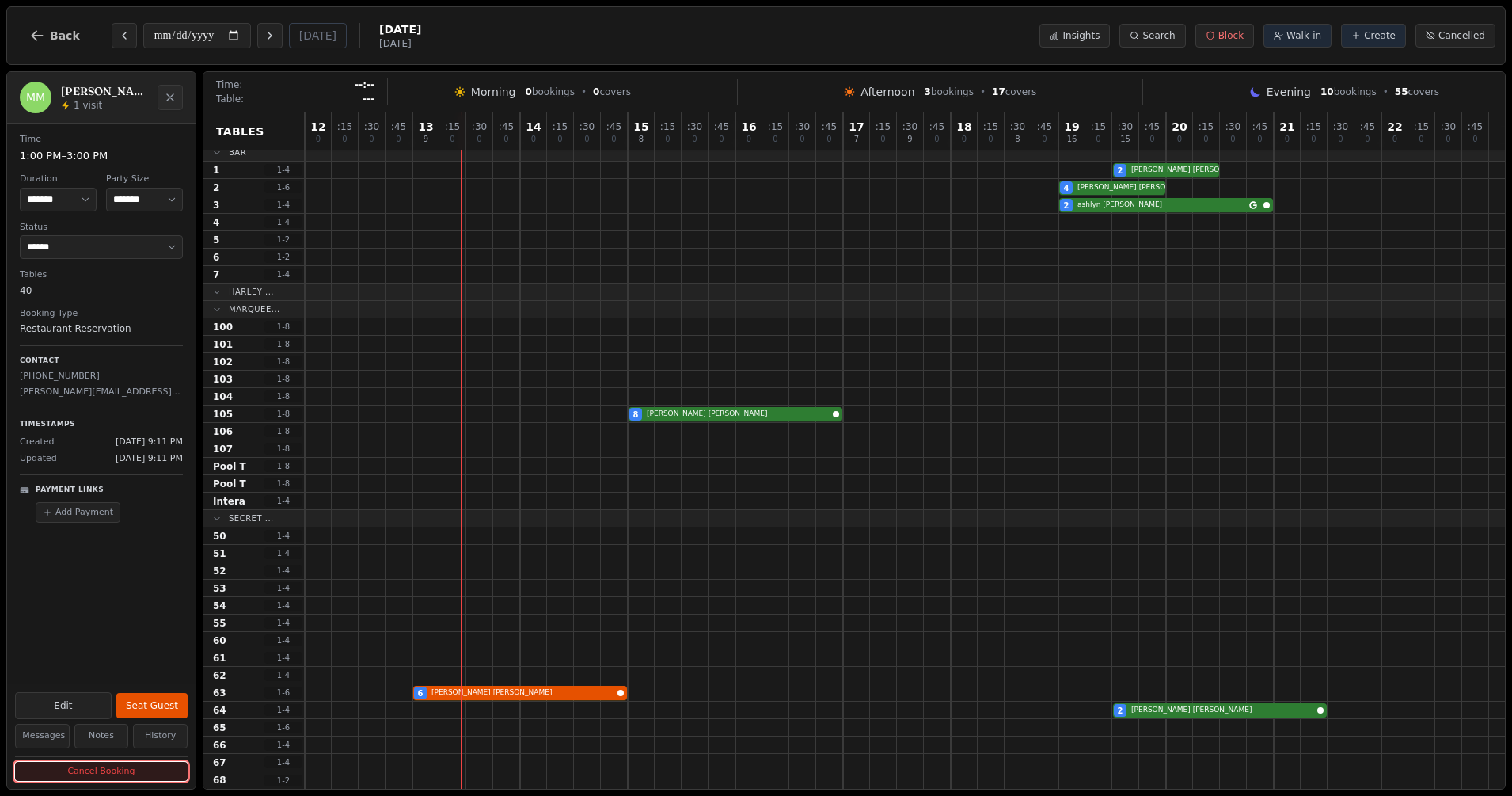
click at [107, 763] on button "Cancel Booking" at bounding box center [102, 772] width 173 height 20
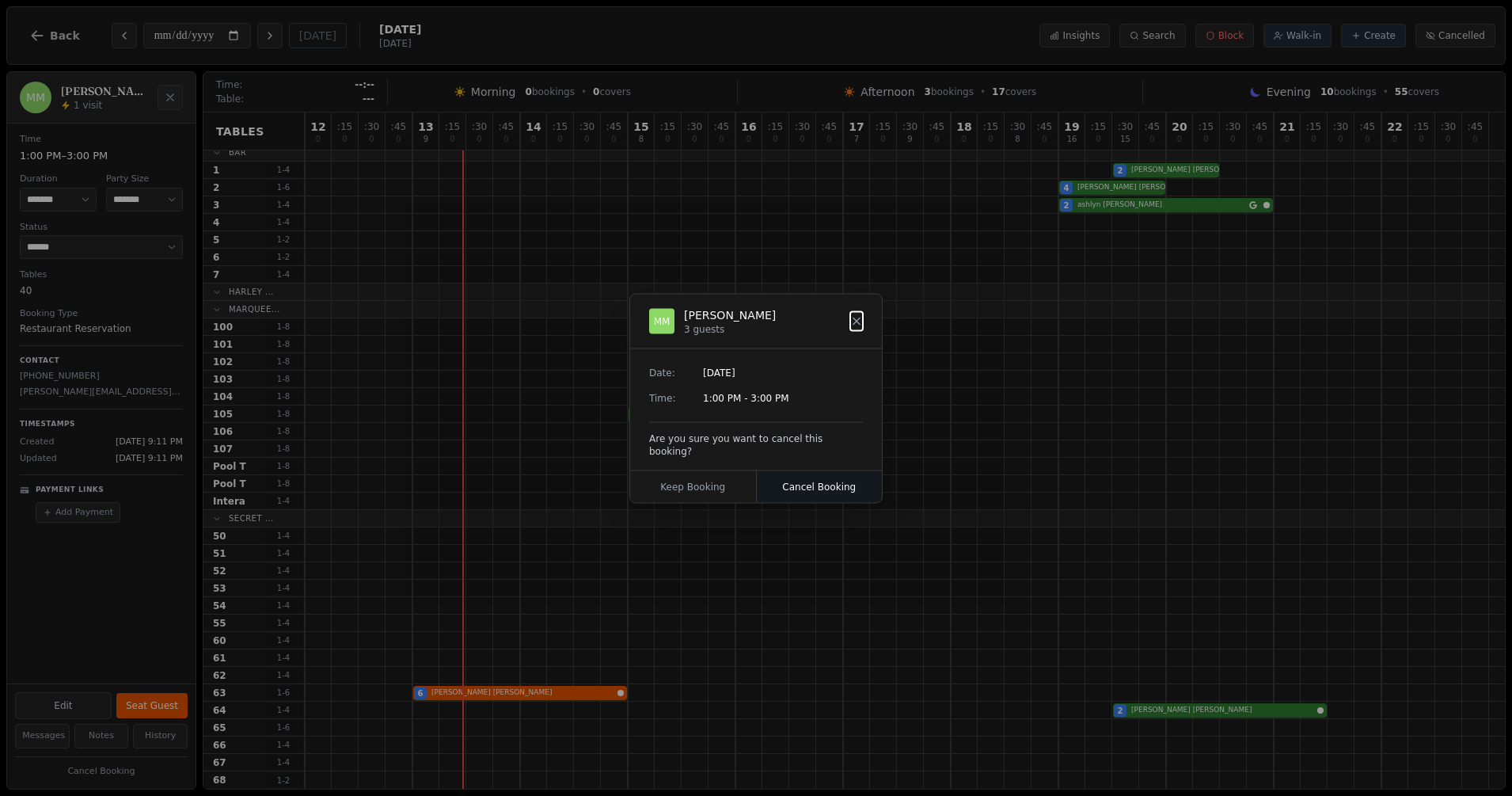
click at [821, 476] on button "Cancel Booking" at bounding box center [820, 486] width 126 height 31
